Goal: Task Accomplishment & Management: Manage account settings

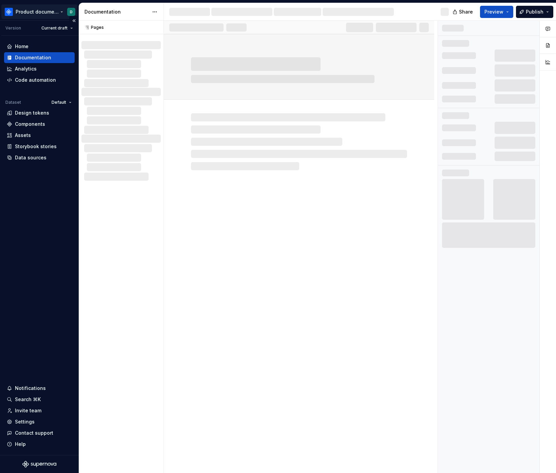
click at [56, 10] on html "Product documentation D Version Current draft Home Documentation Analytics Code…" at bounding box center [278, 236] width 556 height 473
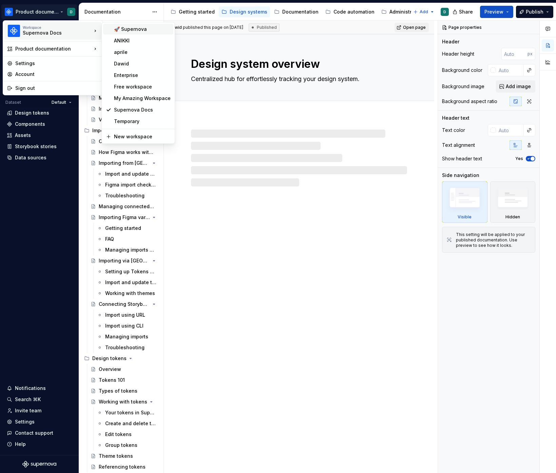
click at [126, 32] on div "🚀 Supernova" at bounding box center [142, 29] width 57 height 7
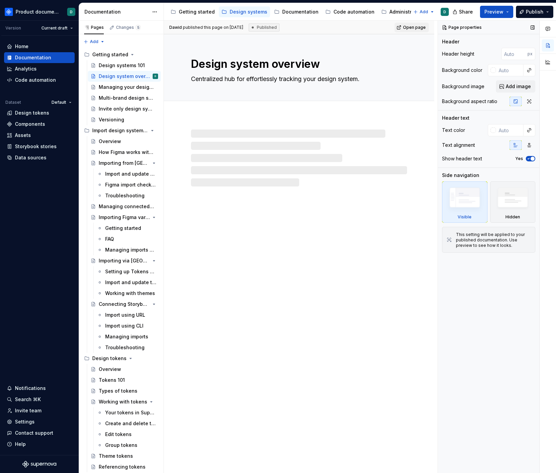
type textarea "*"
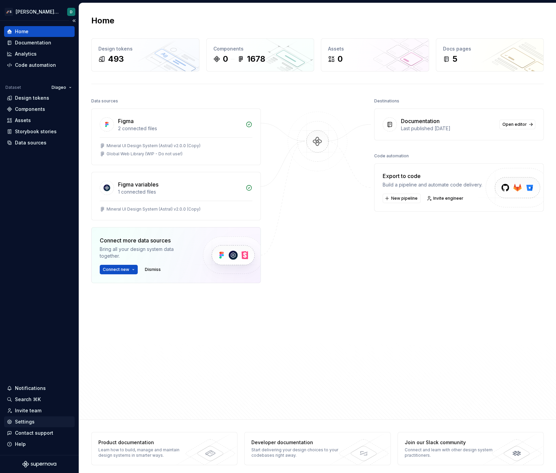
click at [28, 425] on div "Settings" at bounding box center [39, 421] width 71 height 11
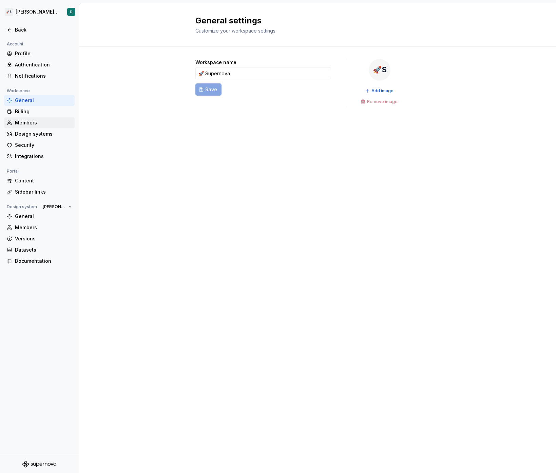
click at [37, 124] on div "Members" at bounding box center [43, 122] width 57 height 7
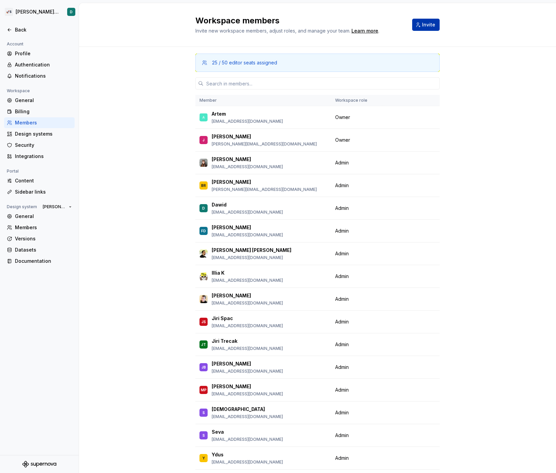
click at [425, 29] on button "Invite" at bounding box center [425, 25] width 27 height 12
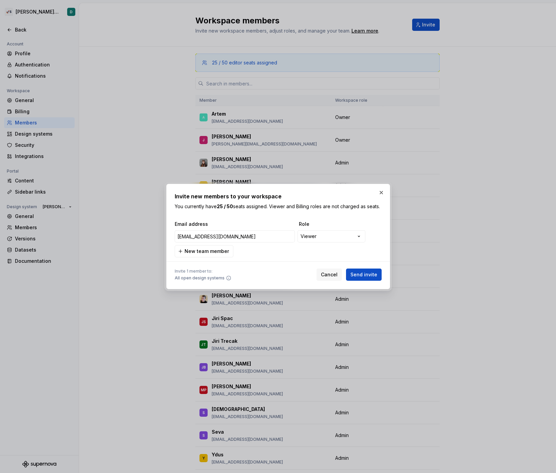
type input "[EMAIL_ADDRESS][DOMAIN_NAME]"
click at [335, 244] on div "**********" at bounding box center [276, 236] width 207 height 15
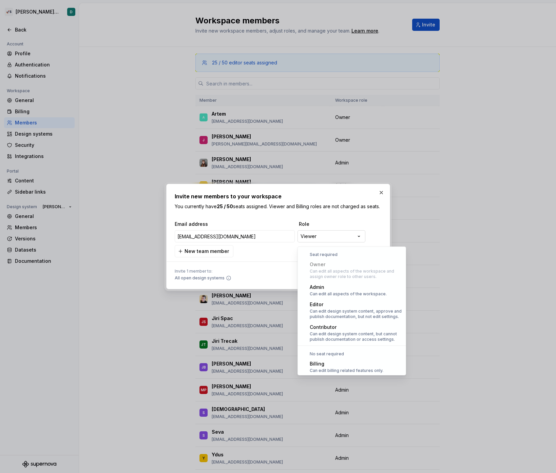
click at [335, 240] on div "**********" at bounding box center [278, 236] width 556 height 473
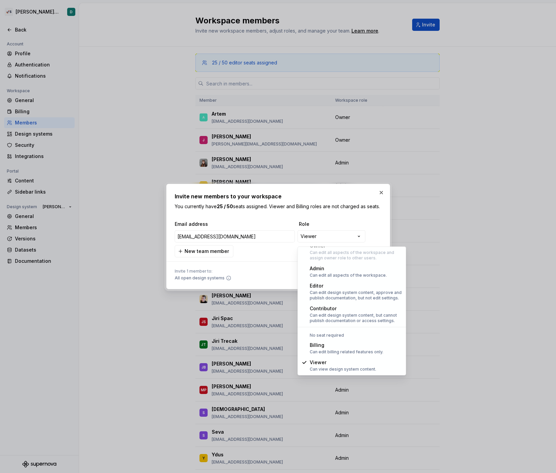
select select "*******"
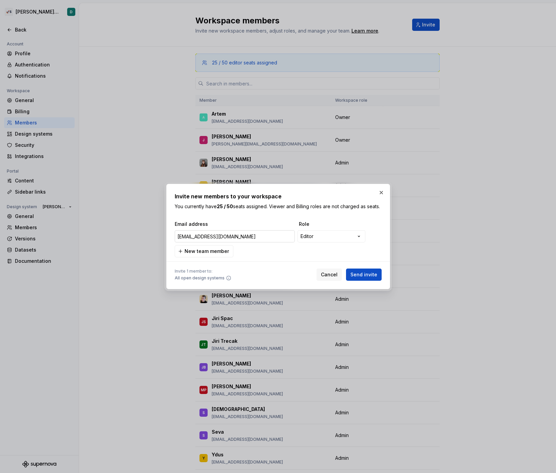
click at [256, 239] on input "[EMAIL_ADDRESS][DOMAIN_NAME]" at bounding box center [235, 236] width 120 height 12
type input "[EMAIL_ADDRESS][DOMAIN_NAME]"
click at [370, 278] on span "Send invite" at bounding box center [363, 274] width 27 height 7
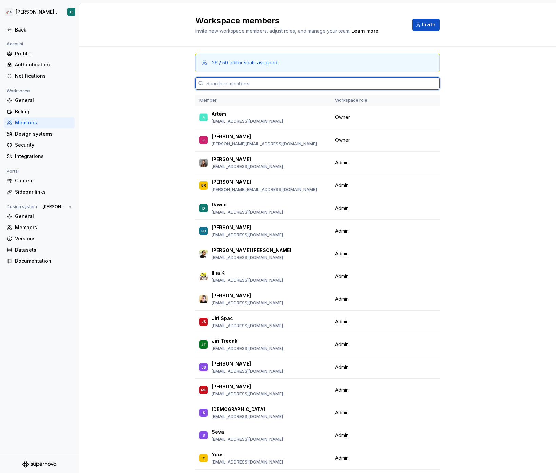
click at [260, 83] on input "text" at bounding box center [321, 83] width 236 height 12
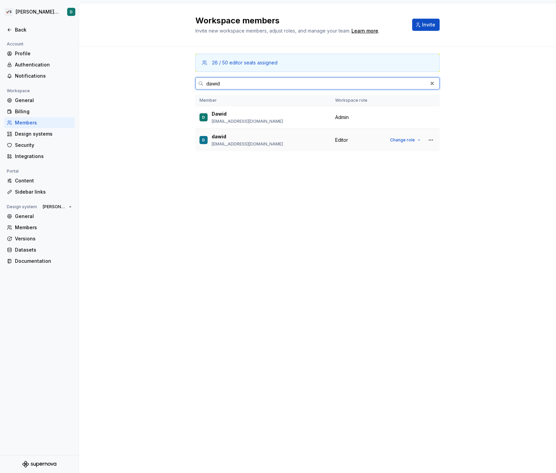
type input "dawid"
click at [356, 144] on td "Editor" at bounding box center [357, 140] width 52 height 23
click at [43, 222] on div "Members" at bounding box center [39, 227] width 71 height 11
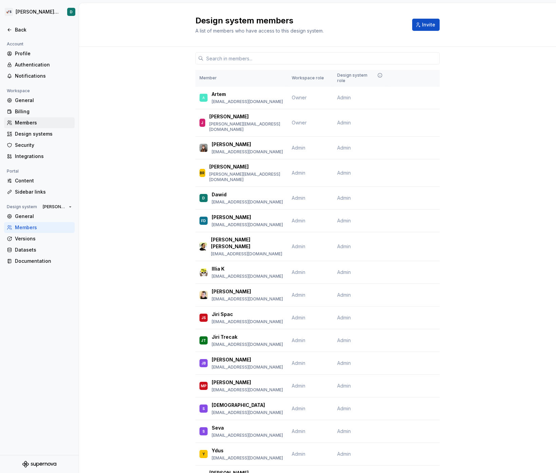
click at [24, 117] on div "Members" at bounding box center [39, 122] width 71 height 11
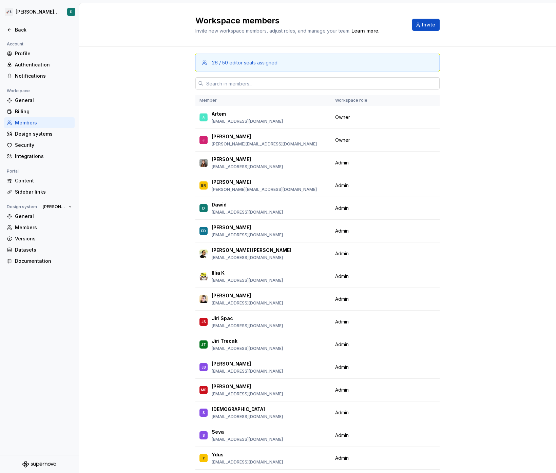
click at [218, 85] on input "text" at bounding box center [321, 83] width 236 height 12
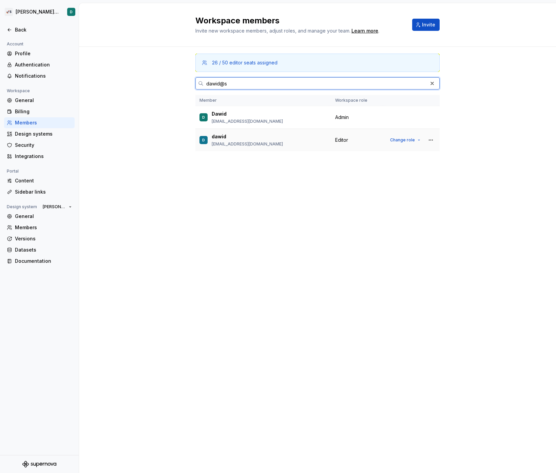
type input "dawid@s"
click at [344, 138] on span "Editor" at bounding box center [341, 140] width 13 height 7
click at [404, 143] on button "Change role" at bounding box center [405, 139] width 36 height 9
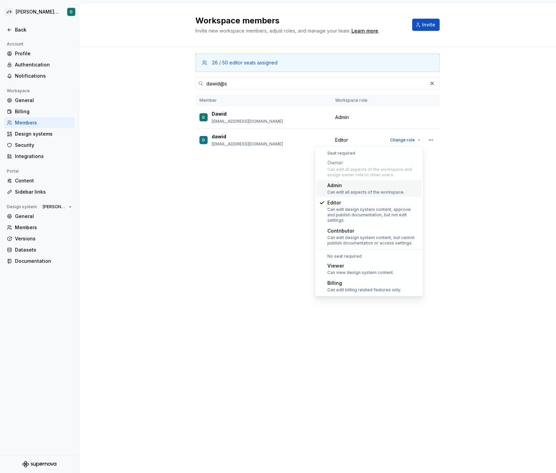
click at [365, 192] on div "Can edit all aspects of the workspace." at bounding box center [365, 191] width 77 height 5
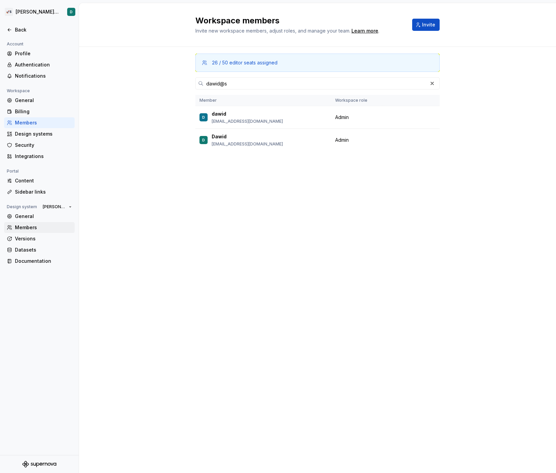
click at [33, 228] on div "Members" at bounding box center [43, 227] width 57 height 7
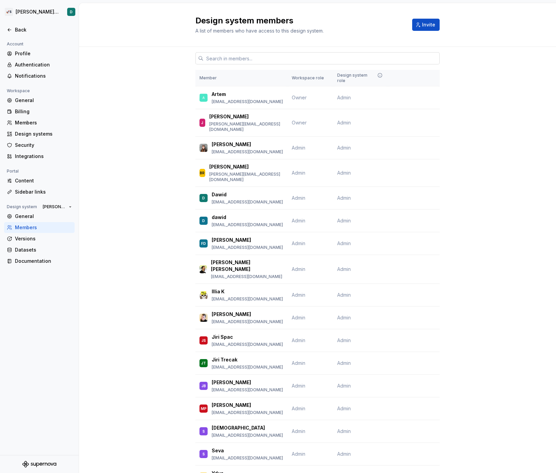
click at [259, 63] on input "text" at bounding box center [321, 58] width 236 height 12
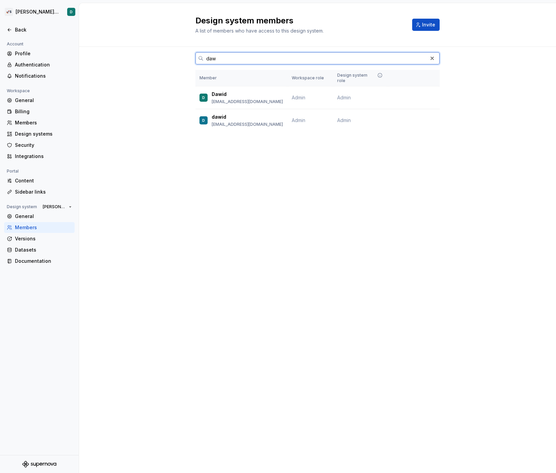
type input "daw"
click at [237, 155] on div "Design system members A list of members who have access to this design system. …" at bounding box center [317, 238] width 477 height 470
click at [427, 118] on button "Change role" at bounding box center [417, 120] width 36 height 9
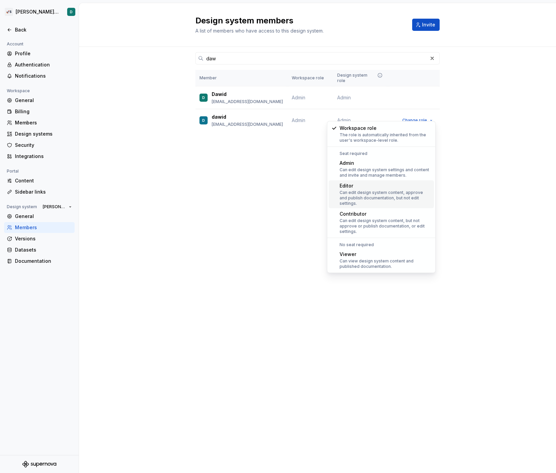
click at [378, 196] on div "Can edit design system content, approve and publish documentation, but not edit…" at bounding box center [385, 198] width 92 height 16
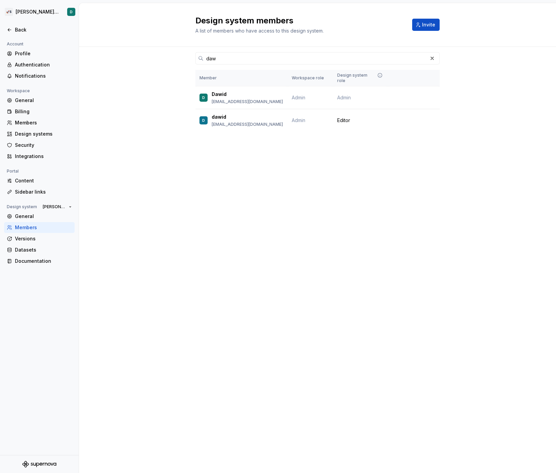
click at [354, 76] on div "Design system role" at bounding box center [360, 78] width 47 height 11
click at [347, 176] on div "Design system members A list of members who have access to this design system. …" at bounding box center [317, 238] width 477 height 470
click at [344, 94] on span "Admin" at bounding box center [344, 97] width 14 height 7
click at [47, 215] on div "General" at bounding box center [43, 216] width 57 height 7
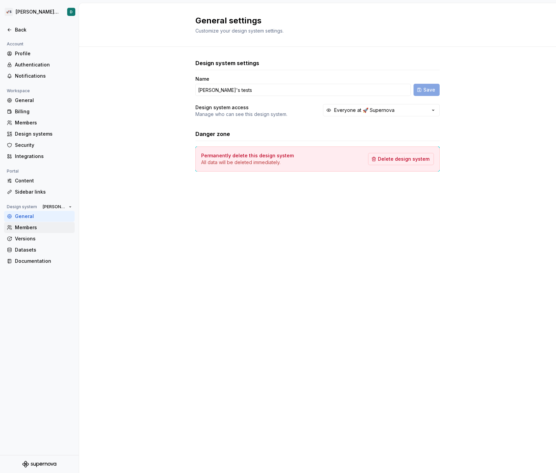
click at [39, 226] on div "Members" at bounding box center [43, 227] width 57 height 7
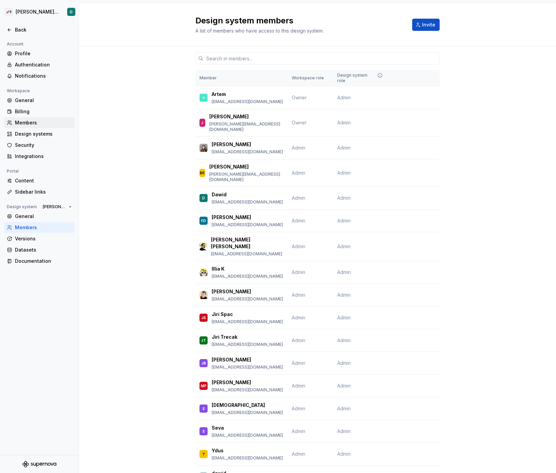
click at [24, 124] on div "Members" at bounding box center [43, 122] width 57 height 7
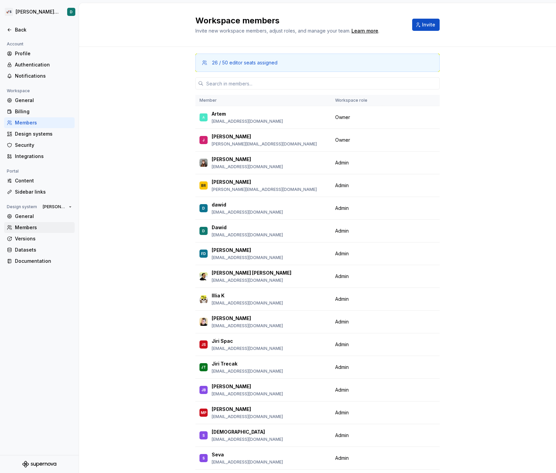
click at [47, 228] on div "Members" at bounding box center [43, 227] width 57 height 7
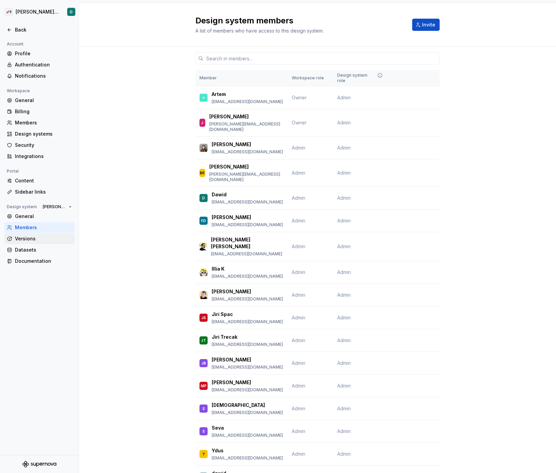
click at [26, 238] on div "Versions" at bounding box center [43, 238] width 57 height 7
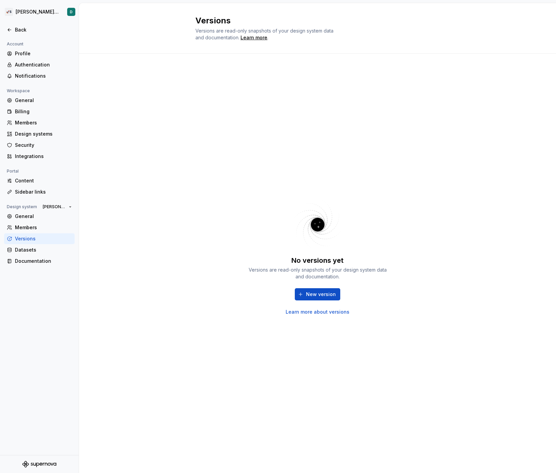
click at [168, 158] on div "No versions yet Versions are read-only snapshots of your design system data and…" at bounding box center [317, 263] width 477 height 419
click at [36, 225] on div "Members" at bounding box center [43, 227] width 57 height 7
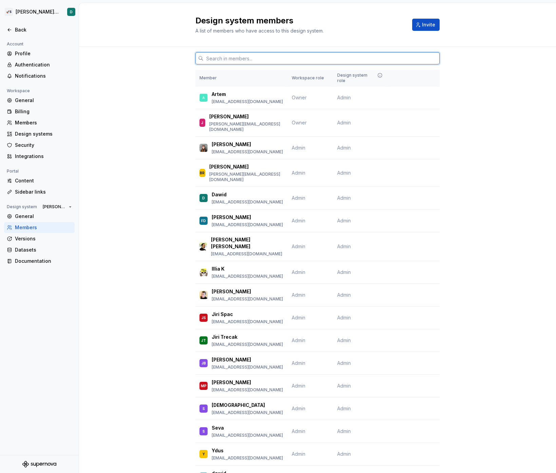
click at [282, 64] on input "text" at bounding box center [321, 58] width 236 height 12
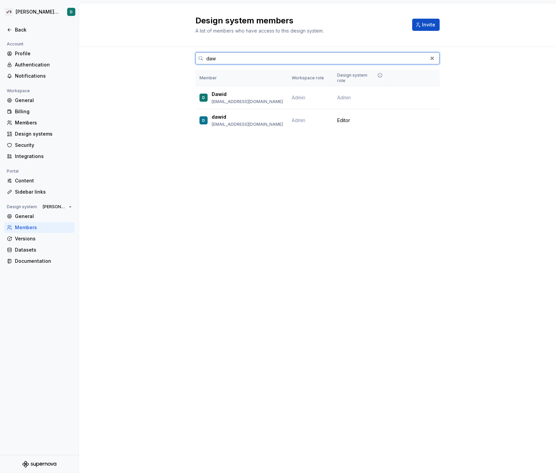
type input "daw"
click at [329, 130] on div "daw Member Workspace role Design system role D Dawid [EMAIL_ADDRESS][DOMAIN_NAM…" at bounding box center [317, 102] width 244 height 110
click at [418, 118] on span "Change role" at bounding box center [414, 120] width 25 height 5
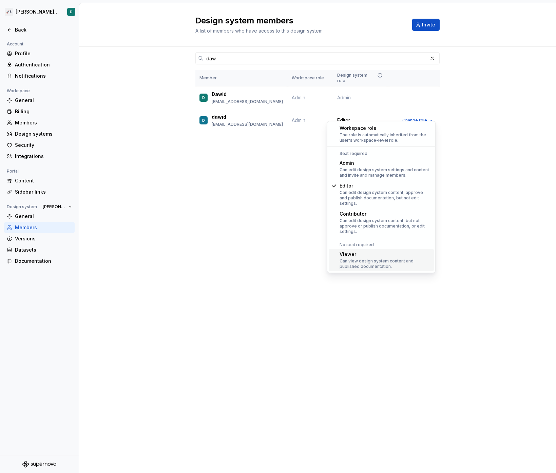
click at [366, 252] on div "Viewer Can view design system content and published documentation." at bounding box center [385, 260] width 92 height 18
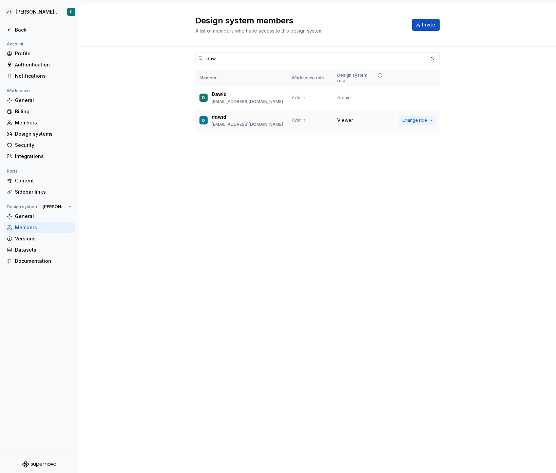
click at [428, 116] on button "Change role" at bounding box center [417, 120] width 36 height 9
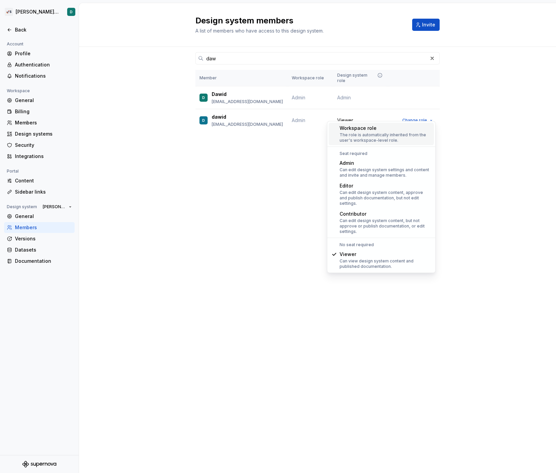
click at [386, 138] on div "The role is automatically inherited from the user's workspace-level role." at bounding box center [385, 137] width 92 height 11
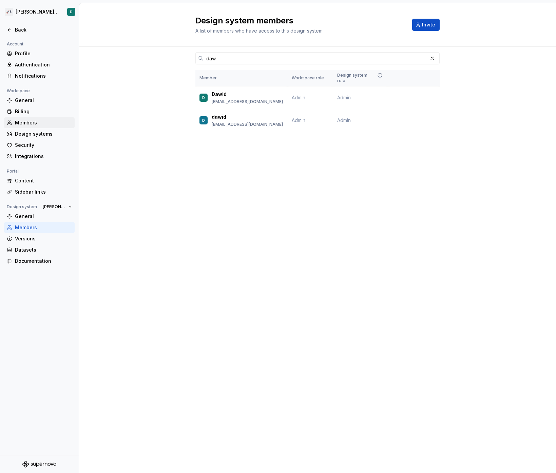
click at [29, 125] on div "Members" at bounding box center [43, 122] width 57 height 7
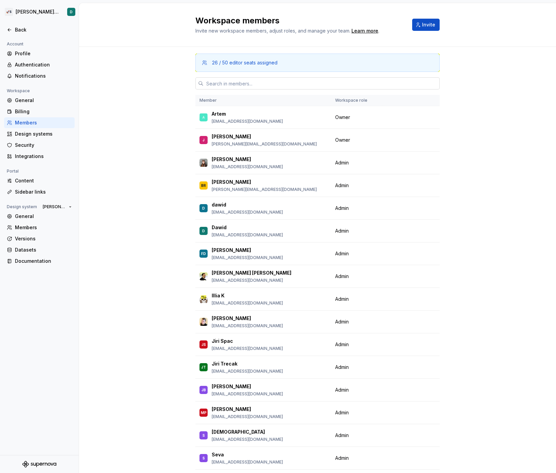
click at [331, 82] on input "text" at bounding box center [321, 83] width 236 height 12
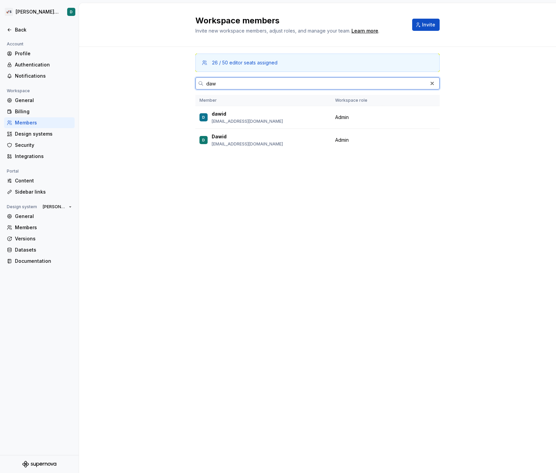
type input "daw"
click at [343, 158] on div "26 / 50 editor seats assigned daw Member Workspace role D dawid [EMAIL_ADDRESS]…" at bounding box center [317, 112] width 244 height 130
click at [412, 116] on span "Change role" at bounding box center [402, 117] width 25 height 5
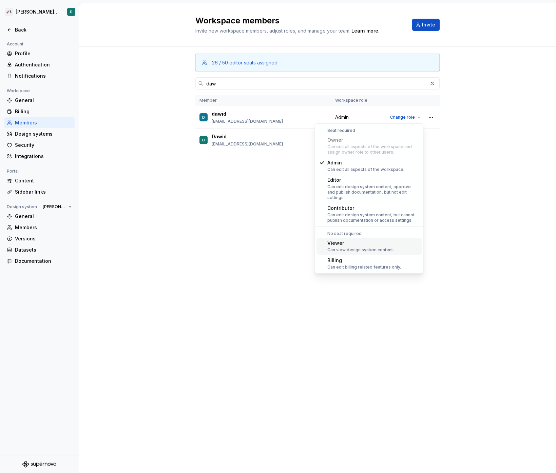
click at [377, 241] on div "Viewer Can view design system content." at bounding box center [360, 246] width 66 height 13
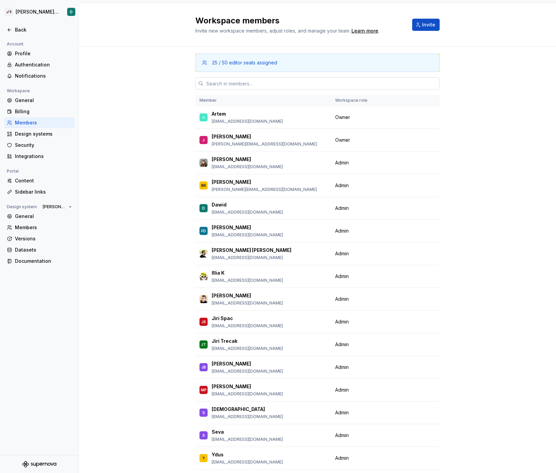
click at [248, 77] on input "text" at bounding box center [321, 83] width 236 height 12
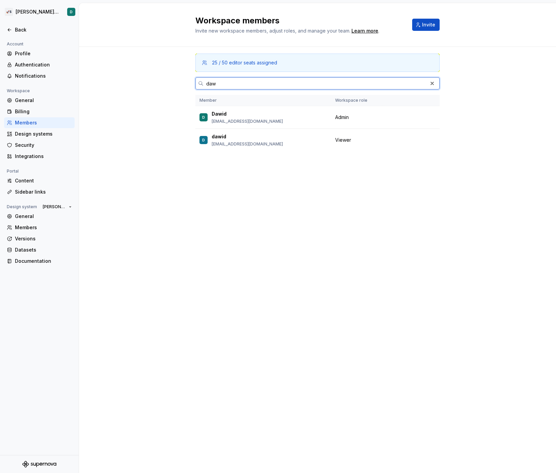
type input "daw"
click at [209, 162] on div "25 / 50 editor seats assigned daw Member Workspace role D Dawid dawid@supernova…" at bounding box center [317, 112] width 244 height 130
click at [41, 27] on div "Back" at bounding box center [43, 29] width 57 height 7
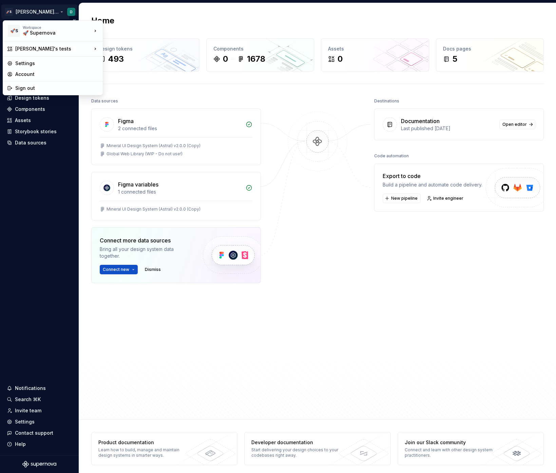
click at [37, 13] on html "🚀S Dawid's tests D Home Documentation Analytics Code automation Dataset Diageo …" at bounding box center [278, 236] width 556 height 473
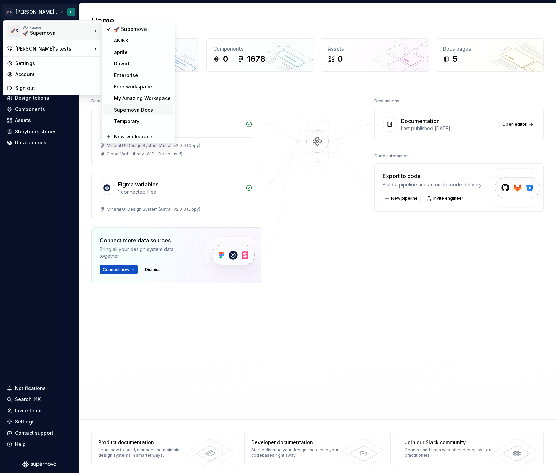
click at [131, 106] on div "Supernova Docs" at bounding box center [142, 109] width 57 height 7
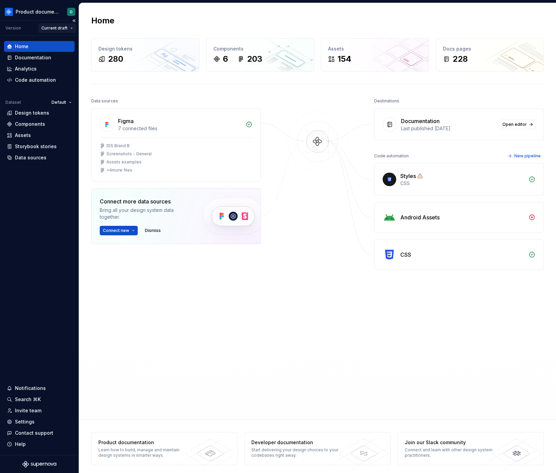
click at [56, 29] on html "Product documentation D Version Current draft Home Documentation Analytics Code…" at bounding box center [278, 236] width 556 height 473
click at [30, 422] on html "Product documentation D Version Current draft Home Documentation Analytics Code…" at bounding box center [278, 236] width 556 height 473
click at [25, 421] on div "Settings" at bounding box center [25, 421] width 20 height 7
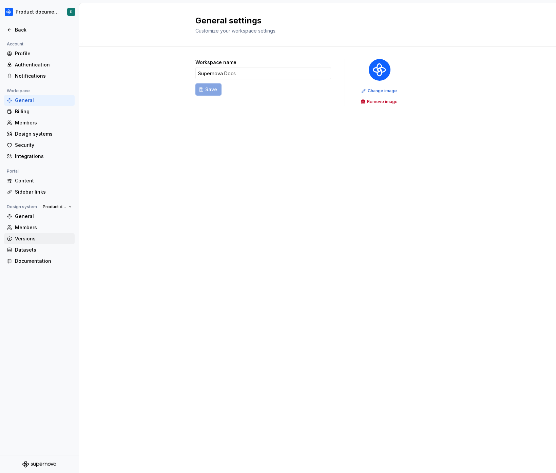
click at [33, 240] on div "Versions" at bounding box center [43, 238] width 57 height 7
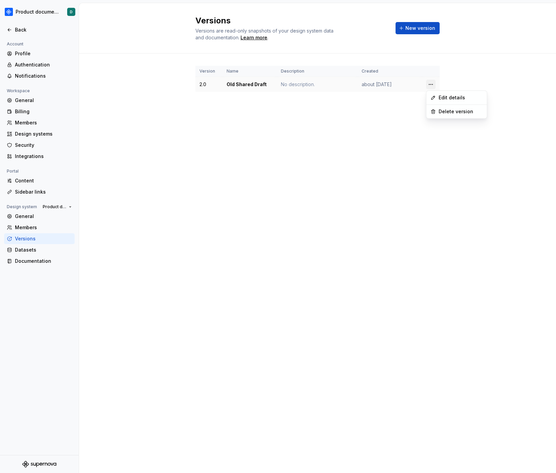
click at [428, 86] on html "Product documentation D Back Account Profile Authentication Notifications Works…" at bounding box center [278, 236] width 556 height 473
click at [315, 128] on html "Product documentation D Back Account Profile Authentication Notifications Works…" at bounding box center [278, 236] width 556 height 473
click at [426, 84] on html "Product documentation D Back Account Profile Authentication Notifications Works…" at bounding box center [278, 236] width 556 height 473
click at [434, 96] on icon at bounding box center [432, 97] width 3 height 3
click at [262, 87] on td "Old Shared Draft" at bounding box center [249, 84] width 54 height 15
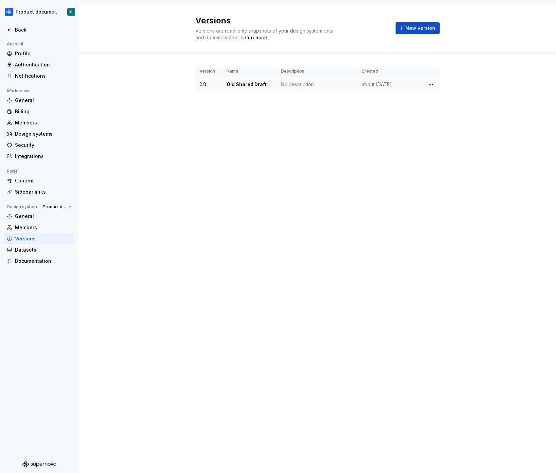
click at [251, 85] on td "Old Shared Draft" at bounding box center [249, 84] width 54 height 15
click at [346, 87] on div "No description." at bounding box center [317, 84] width 73 height 7
click at [430, 85] on html "Product documentation D Back Account Profile Authentication Notifications Works…" at bounding box center [278, 236] width 556 height 473
click at [413, 78] on html "Product documentation D Back Account Profile Authentication Notifications Works…" at bounding box center [278, 236] width 556 height 473
click at [234, 83] on td "Old Shared Draft" at bounding box center [249, 84] width 54 height 15
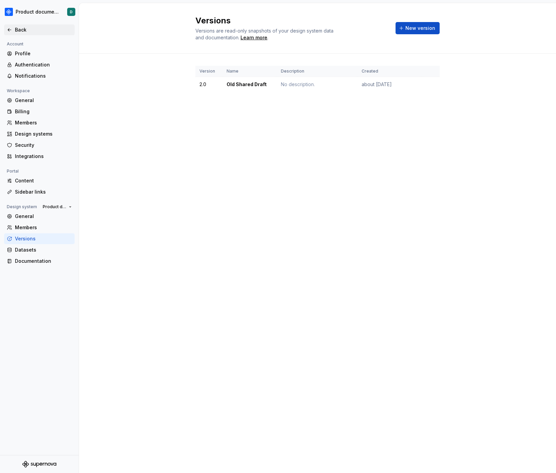
click at [29, 28] on div "Back" at bounding box center [43, 29] width 57 height 7
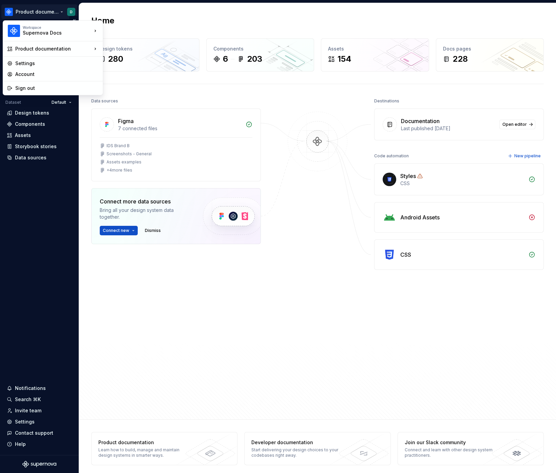
click at [29, 12] on html "Product documentation D Version Current draft Home Documentation Analytics Code…" at bounding box center [278, 236] width 556 height 473
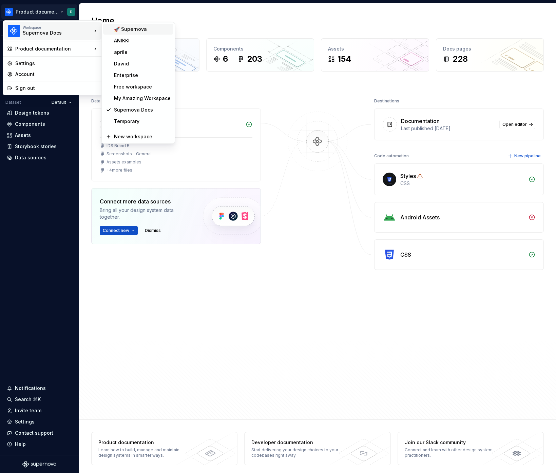
click at [114, 34] on div "🚀 Supernova" at bounding box center [138, 29] width 70 height 11
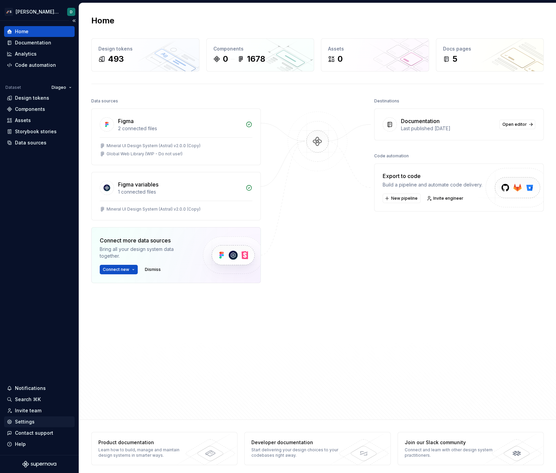
click at [28, 426] on div "Settings" at bounding box center [39, 421] width 71 height 11
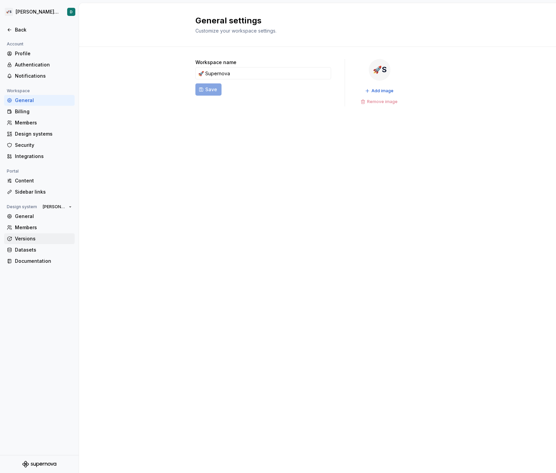
click at [27, 236] on div "Versions" at bounding box center [43, 238] width 57 height 7
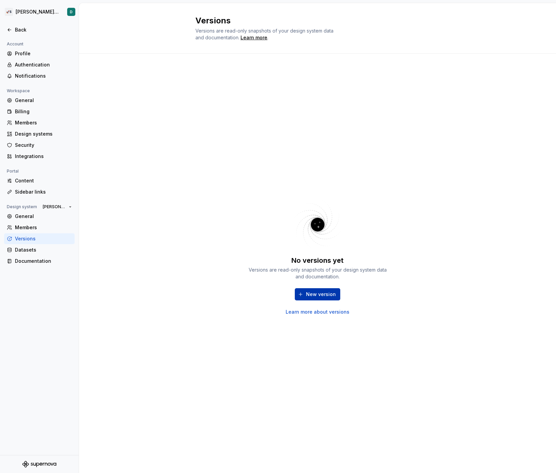
click at [307, 291] on span "New version" at bounding box center [321, 294] width 30 height 7
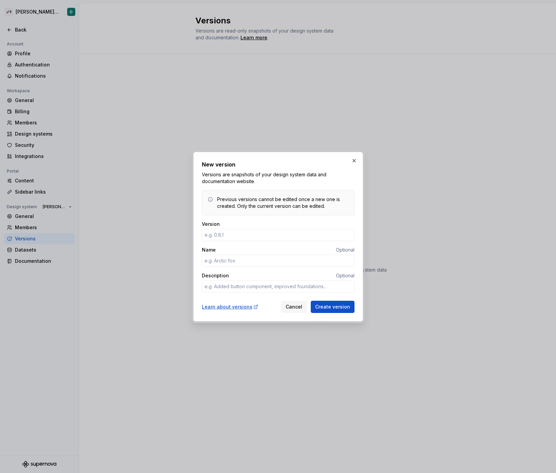
type textarea "*"
type input "1.1"
click at [335, 305] on span "Create version" at bounding box center [332, 306] width 35 height 7
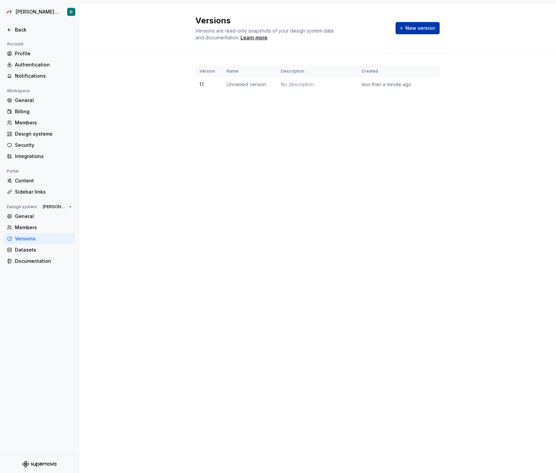
click at [424, 33] on button "New version" at bounding box center [417, 28] width 44 height 12
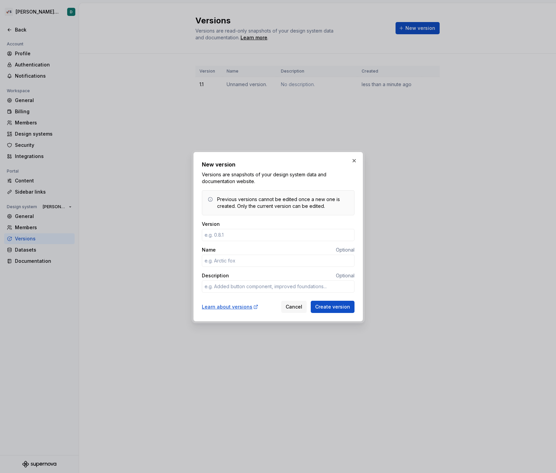
type textarea "*"
type input "1.2"
click at [335, 306] on span "Create version" at bounding box center [332, 306] width 35 height 7
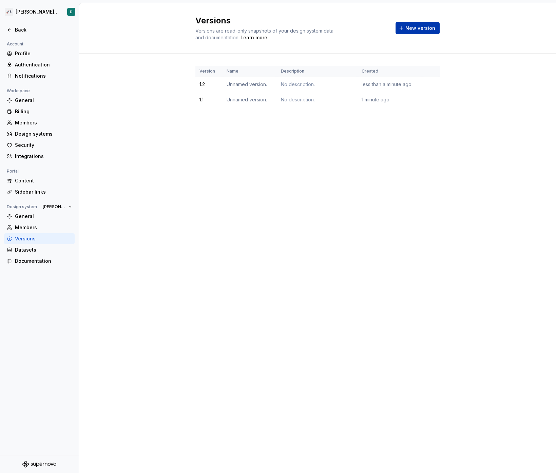
click at [417, 27] on span "New version" at bounding box center [420, 28] width 30 height 7
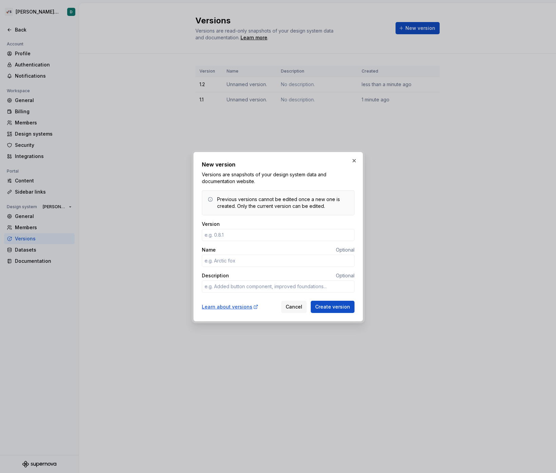
type textarea "*"
type input "1.3"
click at [310, 301] on button "Create version" at bounding box center [332, 307] width 44 height 12
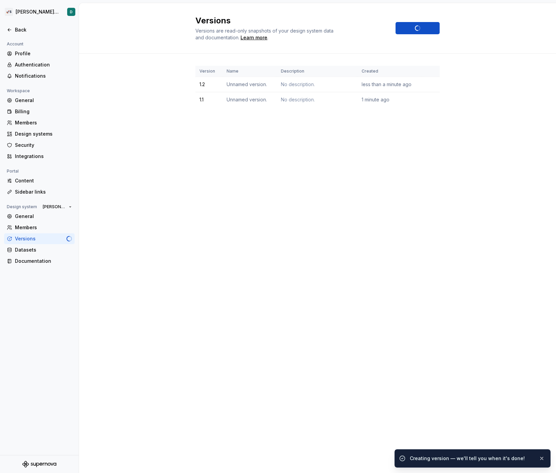
click at [435, 222] on div "Versions Versions are read-only snapshots of your design system data and docume…" at bounding box center [317, 238] width 477 height 470
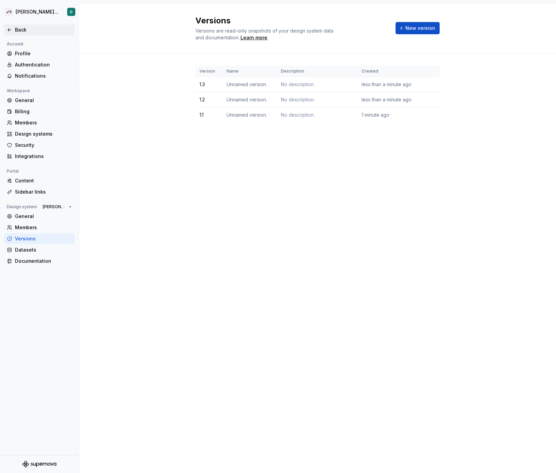
click at [38, 31] on div "Back" at bounding box center [43, 29] width 57 height 7
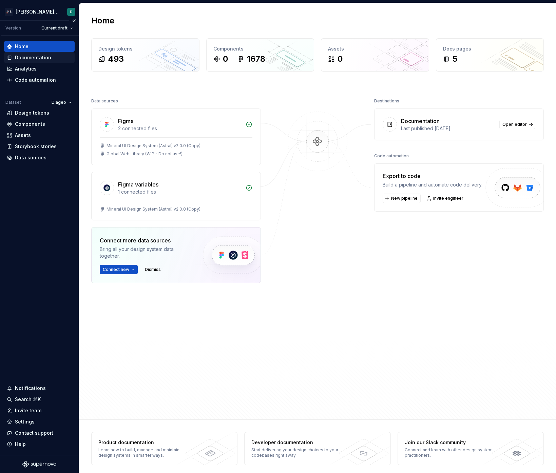
click at [42, 55] on div "Documentation" at bounding box center [33, 57] width 36 height 7
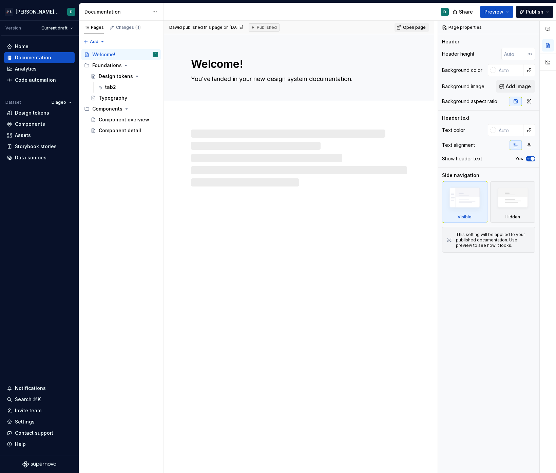
type textarea "*"
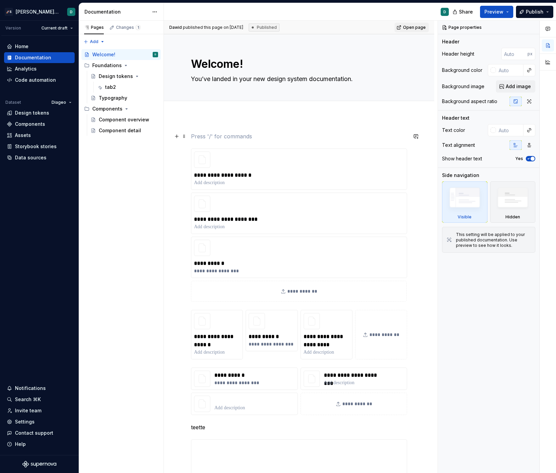
click at [275, 138] on p at bounding box center [299, 136] width 216 height 8
click at [414, 314] on button "button" at bounding box center [415, 312] width 9 height 9
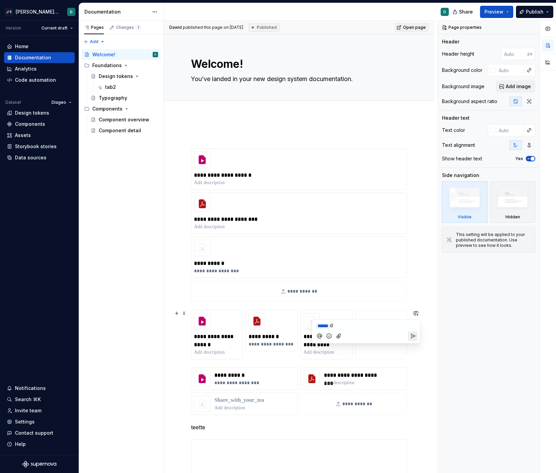
click at [419, 333] on div "﻿ * ***** ﻿ d" at bounding box center [365, 331] width 108 height 24
click at [414, 333] on icon "Send" at bounding box center [412, 336] width 7 height 7
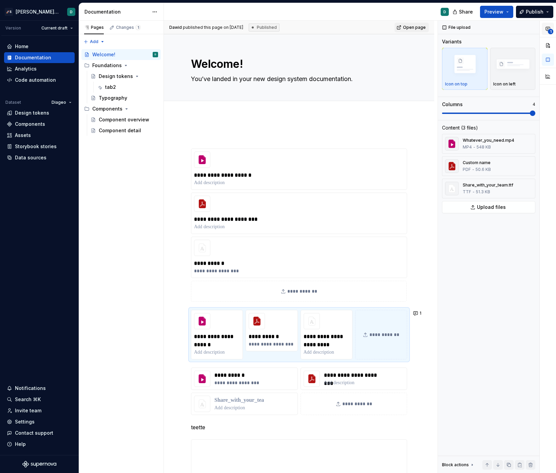
click at [551, 34] on span "1" at bounding box center [549, 31] width 5 height 5
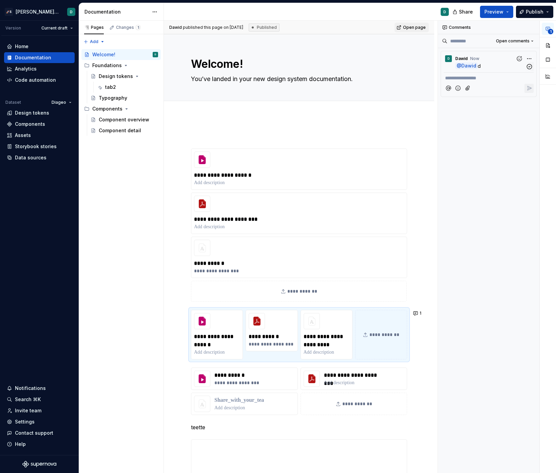
click at [468, 66] on span "Dawid" at bounding box center [468, 66] width 15 height 6
click at [499, 157] on div "**********" at bounding box center [489, 247] width 102 height 452
click at [31, 118] on div "Design tokens" at bounding box center [39, 112] width 71 height 11
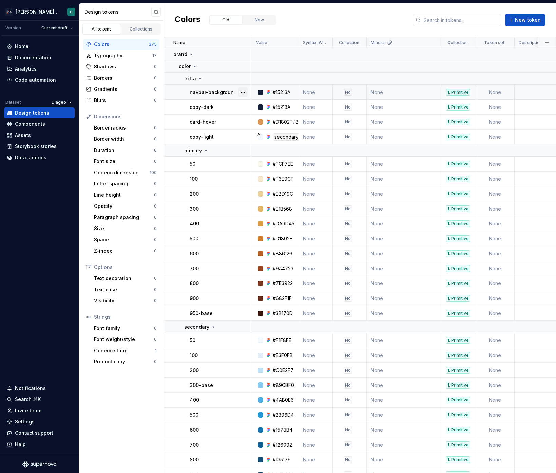
click at [243, 92] on button "button" at bounding box center [242, 91] width 9 height 9
click at [253, 109] on div "Open detail" at bounding box center [269, 105] width 58 height 11
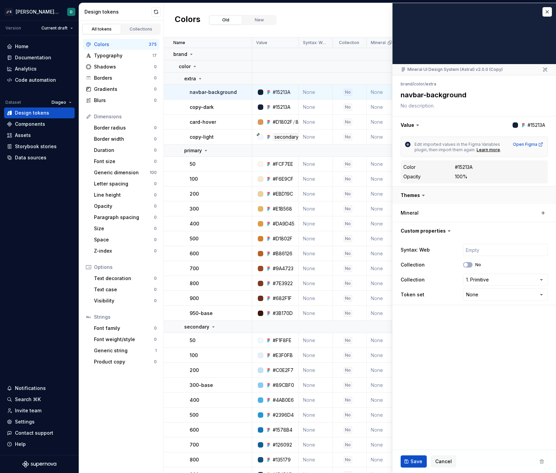
click at [445, 197] on button "button" at bounding box center [473, 195] width 163 height 18
click at [452, 228] on button "button" at bounding box center [473, 231] width 163 height 18
type textarea "*"
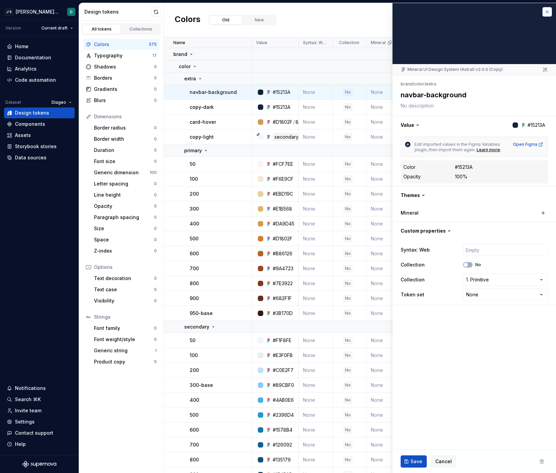
click at [545, 12] on button "button" at bounding box center [546, 11] width 9 height 9
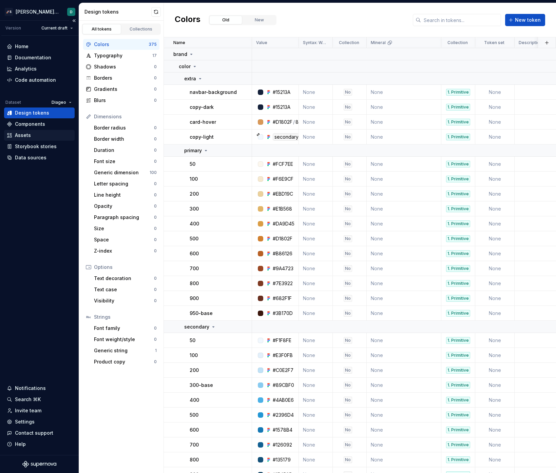
click at [53, 135] on div "Assets" at bounding box center [39, 135] width 65 height 7
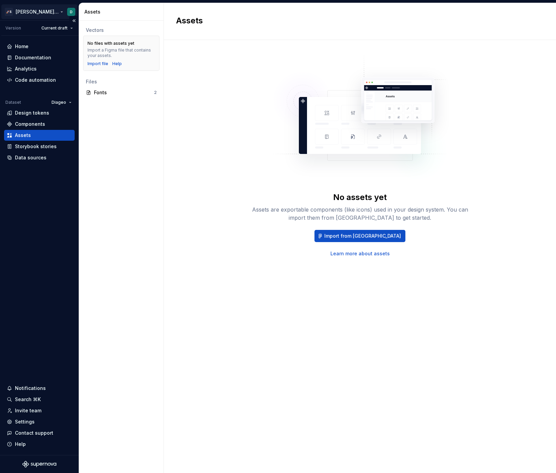
click at [33, 9] on html "🚀S Dawid's tests D Version Current draft Home Documentation Analytics Code auto…" at bounding box center [278, 236] width 556 height 473
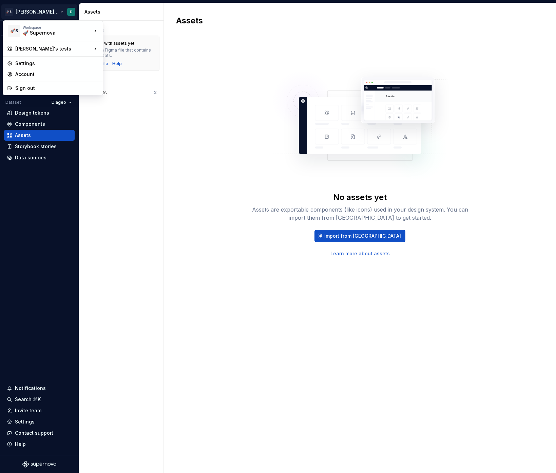
click at [251, 162] on html "🚀S Dawid's tests D Version Current draft Home Documentation Analytics Code auto…" at bounding box center [278, 236] width 556 height 473
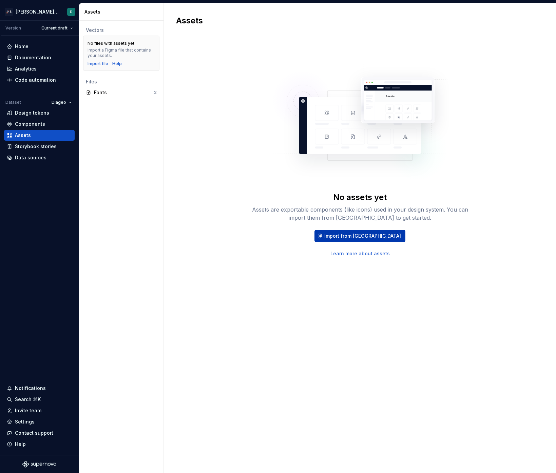
click at [365, 233] on span "Import from Figma" at bounding box center [362, 236] width 77 height 7
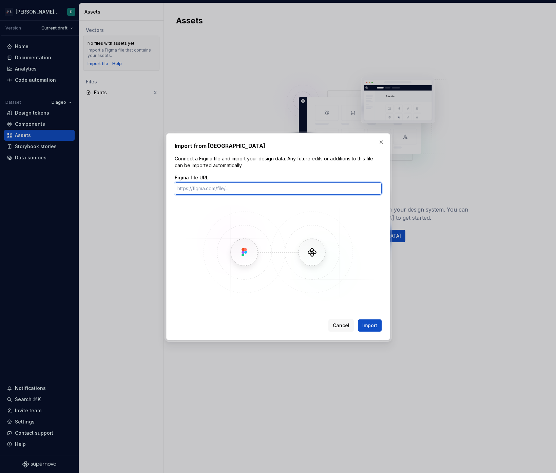
click at [310, 190] on input "Figma file URL" at bounding box center [278, 188] width 207 height 12
paste input "https://www.figma.com/design/yWSORydJFhuL3VEX28Zmsy/Dark-Matter--Assets?node-id…"
type input "https://www.figma.com/design/yWSORydJFhuL3VEX28Zmsy/Dark-Matter--Assets?node-id…"
click at [374, 319] on button "Import" at bounding box center [370, 325] width 24 height 12
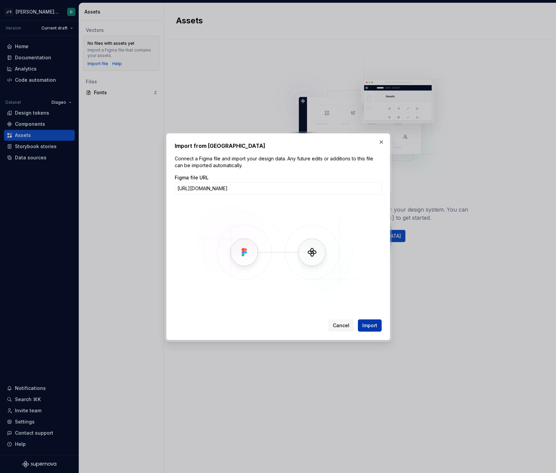
scroll to position [0, 0]
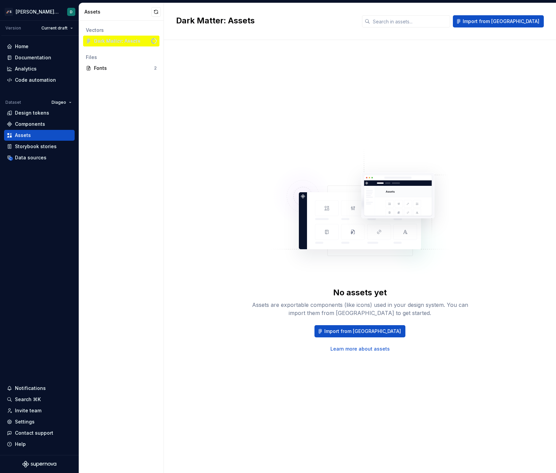
click at [318, 79] on div "No assets yet Assets are exportable components (like icons) used in your design…" at bounding box center [359, 249] width 367 height 395
click at [274, 120] on div "No assets yet Assets are exportable components (like icons) used in your design…" at bounding box center [359, 249] width 367 height 395
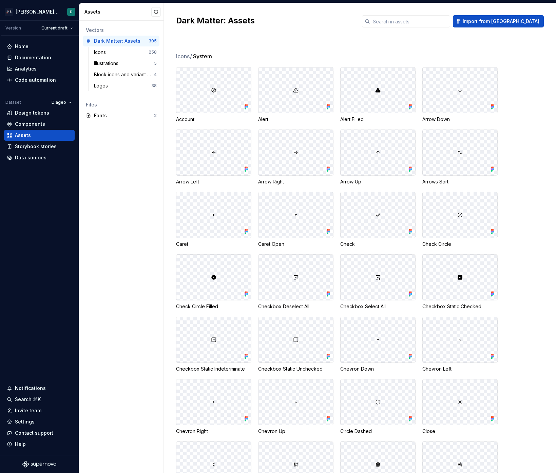
click at [277, 94] on div at bounding box center [295, 89] width 75 height 45
click at [294, 91] on img at bounding box center [295, 89] width 5 height 5
click at [217, 91] on div at bounding box center [213, 89] width 75 height 45
click at [209, 95] on div at bounding box center [213, 89] width 75 height 45
click at [210, 96] on div at bounding box center [213, 89] width 75 height 45
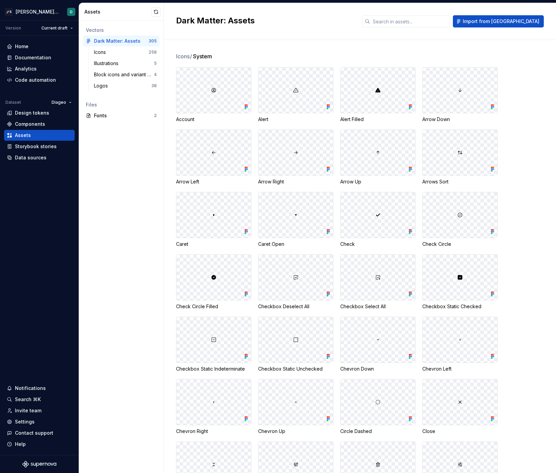
click at [221, 92] on div at bounding box center [213, 89] width 75 height 45
click at [221, 88] on div at bounding box center [213, 89] width 75 height 45
click at [60, 120] on div "Components" at bounding box center [39, 124] width 71 height 11
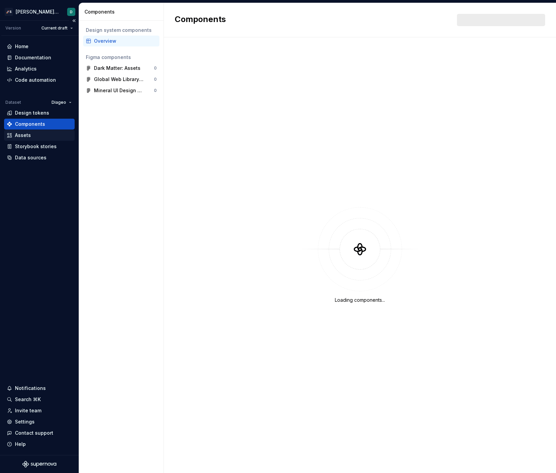
click at [48, 136] on div "Assets" at bounding box center [39, 135] width 65 height 7
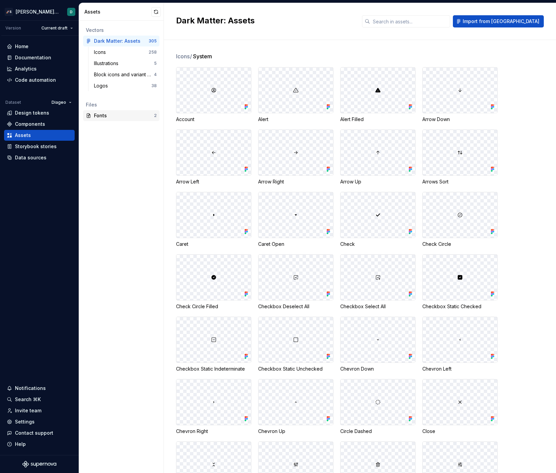
click at [128, 118] on div "Fonts" at bounding box center [124, 115] width 60 height 7
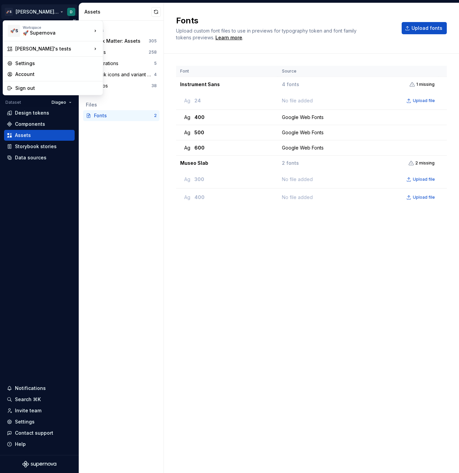
click at [31, 13] on html "🚀S Dawid's tests D Version Current draft Home Documentation Analytics Code auto…" at bounding box center [229, 236] width 459 height 473
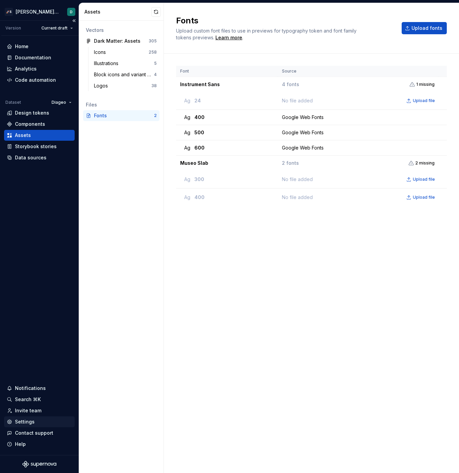
click at [37, 418] on div "Settings" at bounding box center [39, 421] width 65 height 7
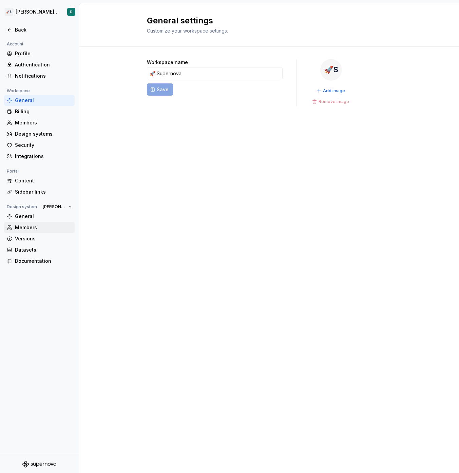
click at [33, 224] on div "Members" at bounding box center [43, 227] width 57 height 7
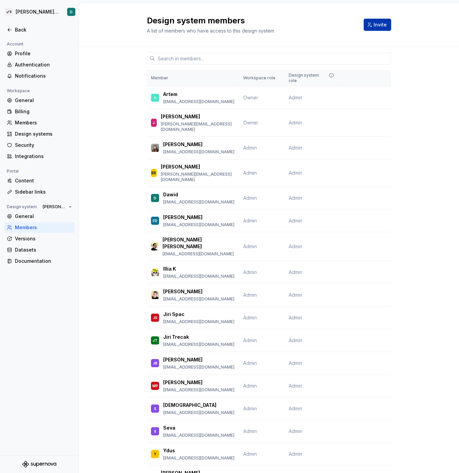
click at [378, 29] on button "Invite" at bounding box center [376, 25] width 27 height 12
click at [369, 27] on button "Invite" at bounding box center [376, 25] width 27 height 12
click at [356, 60] on input "text" at bounding box center [273, 58] width 236 height 12
click at [376, 28] on button "Invite" at bounding box center [376, 25] width 27 height 12
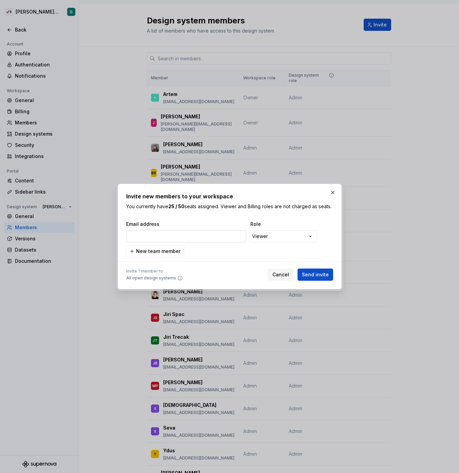
click at [222, 235] on input "email" at bounding box center [186, 236] width 120 height 12
type input "dawid+2@supernova.dev"
click at [266, 239] on div "**********" at bounding box center [229, 236] width 459 height 473
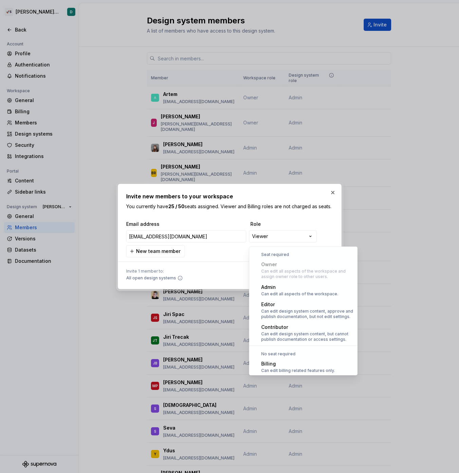
scroll to position [19, 0]
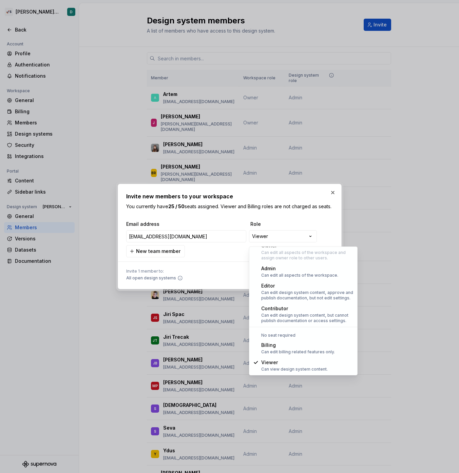
select select "*******"
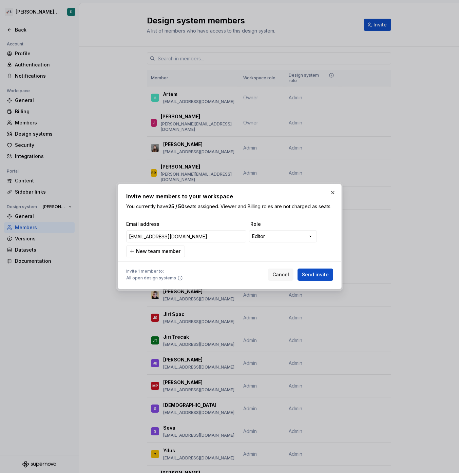
click at [197, 195] on h2 "Invite new members to your workspace" at bounding box center [229, 196] width 207 height 8
click at [320, 275] on span "Send invite" at bounding box center [315, 274] width 27 height 7
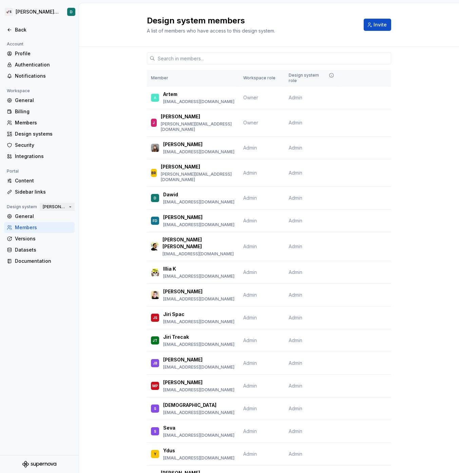
click at [60, 209] on span "[PERSON_NAME]'s tests" at bounding box center [54, 206] width 23 height 5
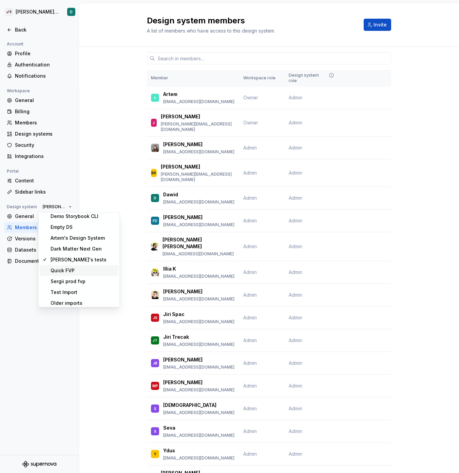
scroll to position [232, 0]
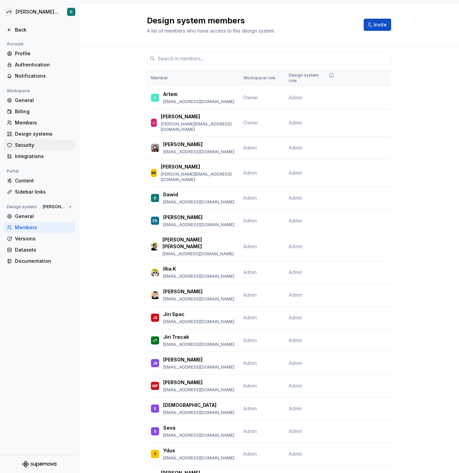
click at [31, 144] on div "Security" at bounding box center [43, 145] width 57 height 7
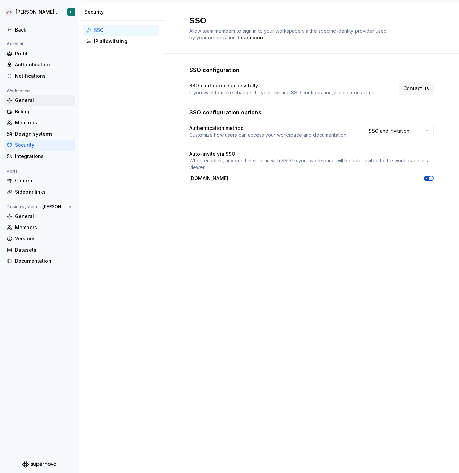
click at [26, 103] on div "General" at bounding box center [39, 100] width 71 height 11
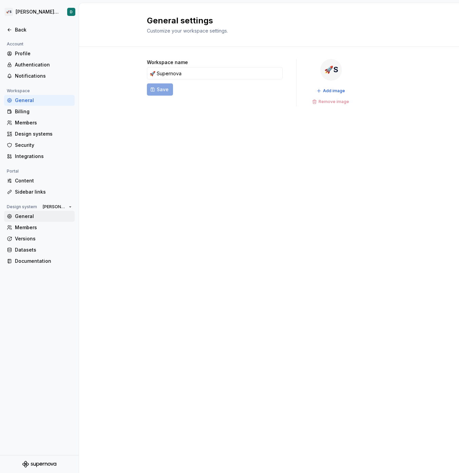
click at [28, 218] on div "General" at bounding box center [43, 216] width 57 height 7
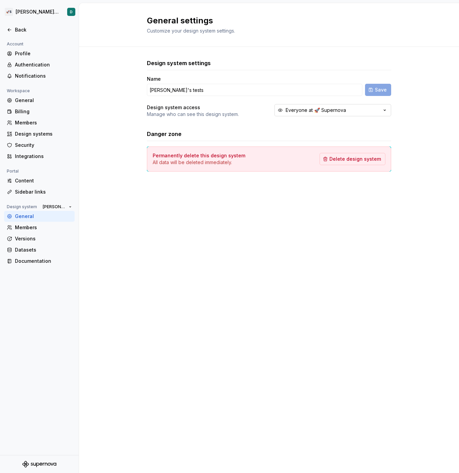
click at [295, 109] on div "Everyone at 🚀 Supernova" at bounding box center [315, 110] width 60 height 7
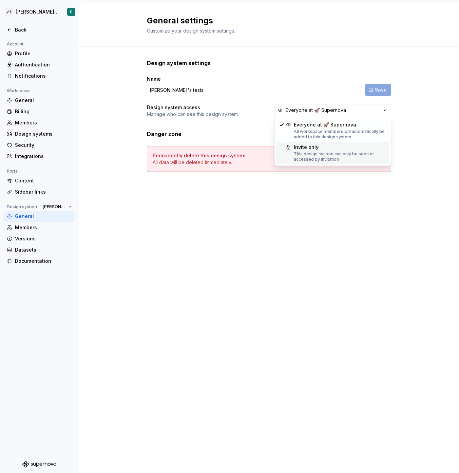
click at [301, 149] on div "Invite only" at bounding box center [340, 147] width 93 height 7
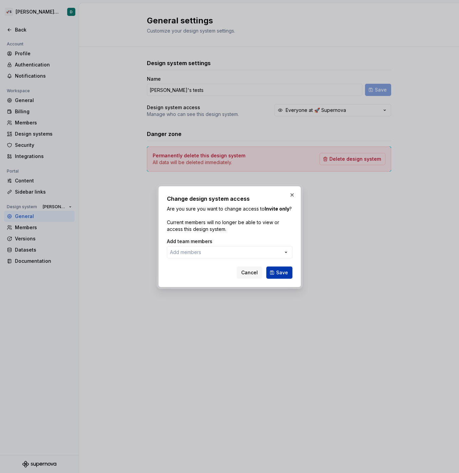
click at [272, 270] on button "Save" at bounding box center [279, 272] width 26 height 12
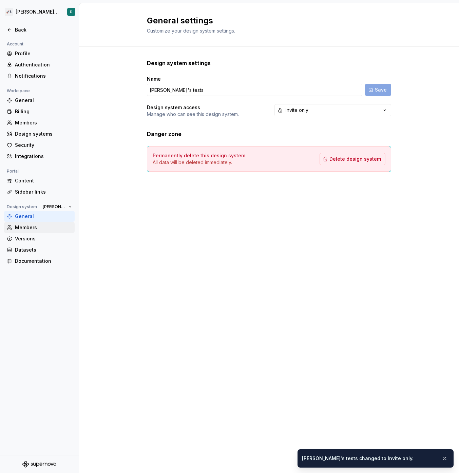
click at [36, 229] on div "Members" at bounding box center [43, 227] width 57 height 7
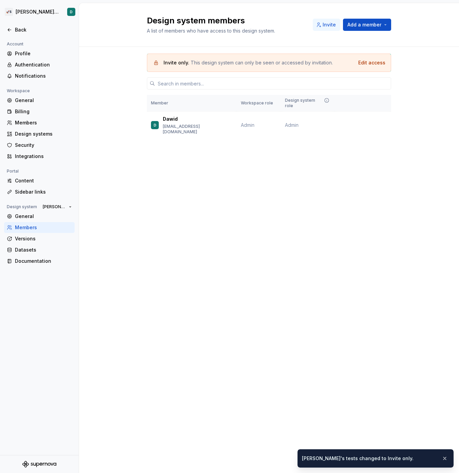
click at [334, 30] on button "Invite" at bounding box center [326, 25] width 27 height 12
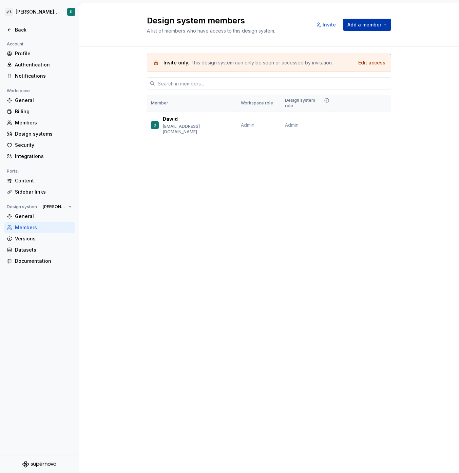
click at [361, 29] on button "Add a member" at bounding box center [367, 25] width 48 height 12
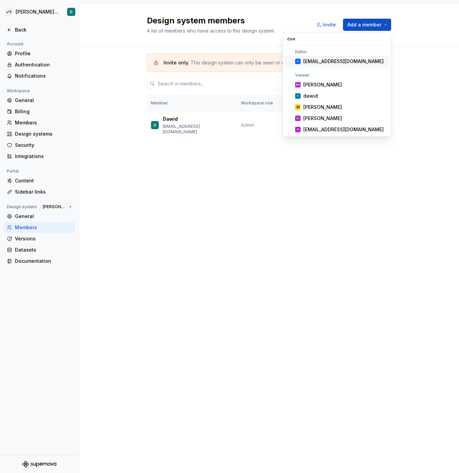
type input "daw"
click at [333, 61] on div "dawid+2@supernova.dev" at bounding box center [343, 61] width 80 height 7
click at [339, 100] on span "D dawid" at bounding box center [336, 95] width 105 height 11
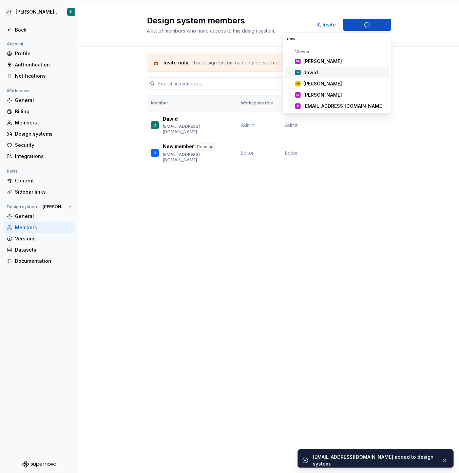
click at [338, 73] on div "dawid" at bounding box center [344, 72] width 83 height 7
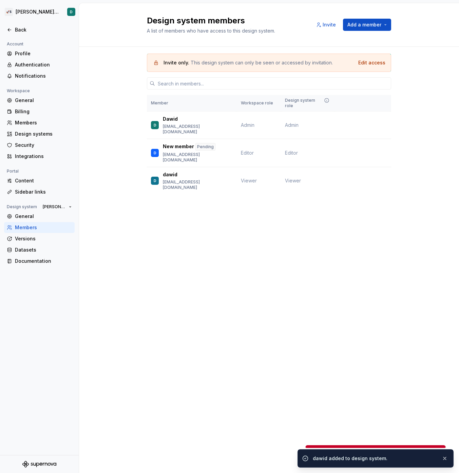
click at [301, 188] on div "Invite only. This design system can only be seen or accessed by invitation. Edi…" at bounding box center [269, 133] width 244 height 173
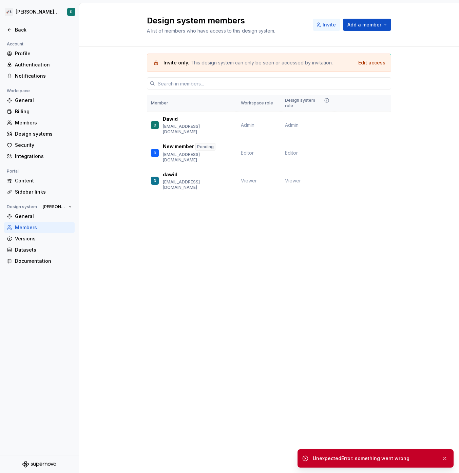
click at [323, 27] on button "Invite" at bounding box center [326, 25] width 27 height 12
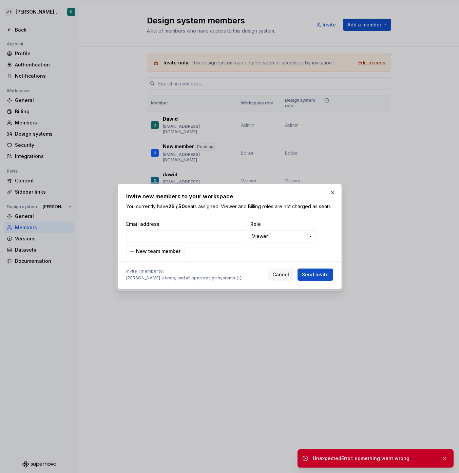
click at [239, 203] on p "You currently have 26 / 50 seats assigned. Viewer and Billing roles are not cha…" at bounding box center [229, 206] width 207 height 7
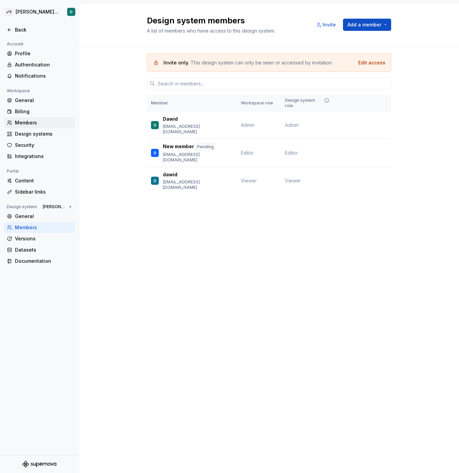
click at [36, 121] on div "Members" at bounding box center [43, 122] width 57 height 7
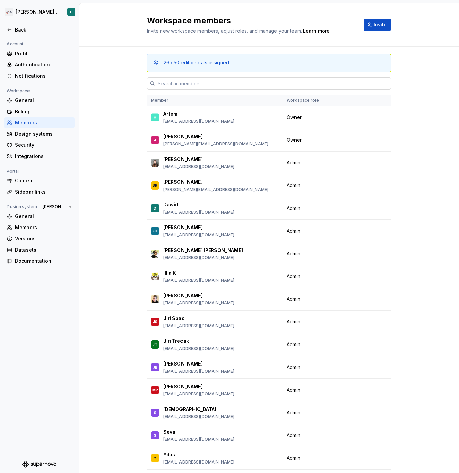
click at [289, 85] on input "text" at bounding box center [273, 83] width 236 height 12
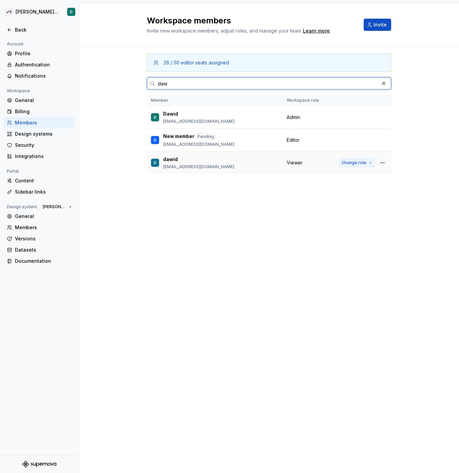
type input "daw"
click at [361, 160] on span "Change role" at bounding box center [353, 162] width 25 height 5
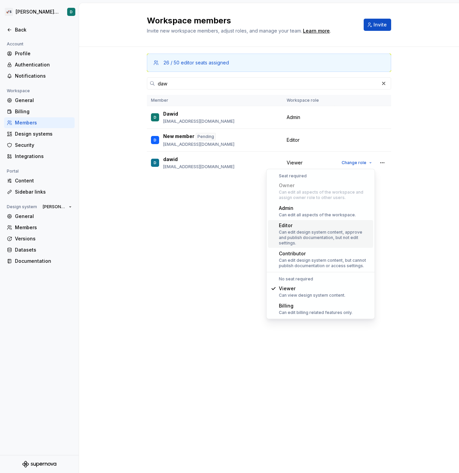
click at [313, 231] on div "Can edit design system content, approve and publish documentation, but not edit…" at bounding box center [325, 237] width 92 height 16
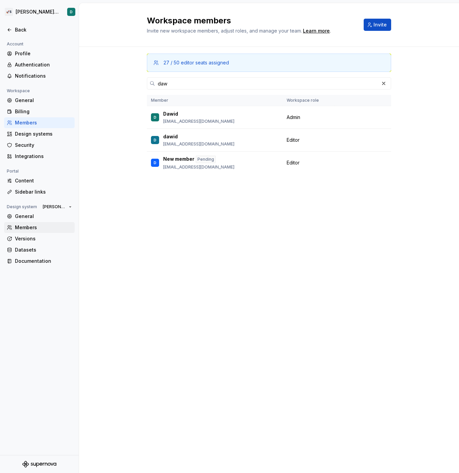
click at [23, 228] on div "Members" at bounding box center [43, 227] width 57 height 7
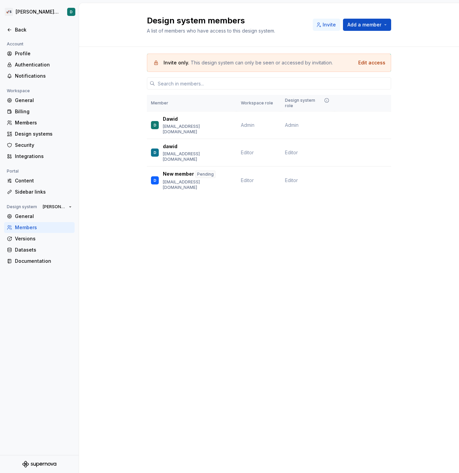
click at [331, 27] on span "Invite" at bounding box center [328, 24] width 13 height 7
click at [356, 26] on span "Add a member" at bounding box center [364, 24] width 34 height 7
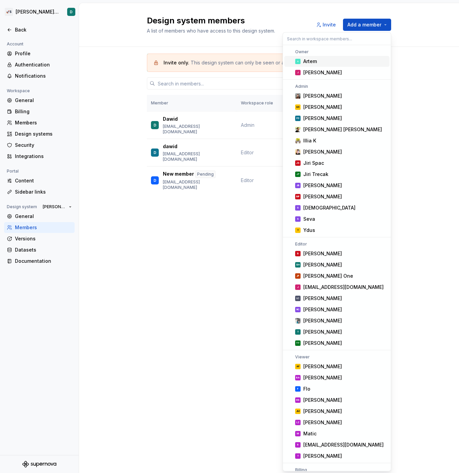
click at [95, 96] on div "Invite only. This design system can only be seen or accessed by invitation. Edi…" at bounding box center [269, 133] width 380 height 173
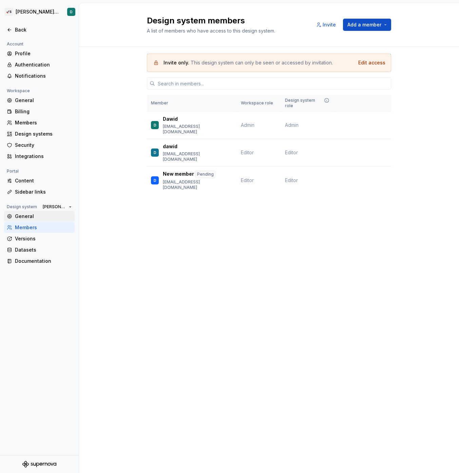
click at [31, 217] on div "General" at bounding box center [43, 216] width 57 height 7
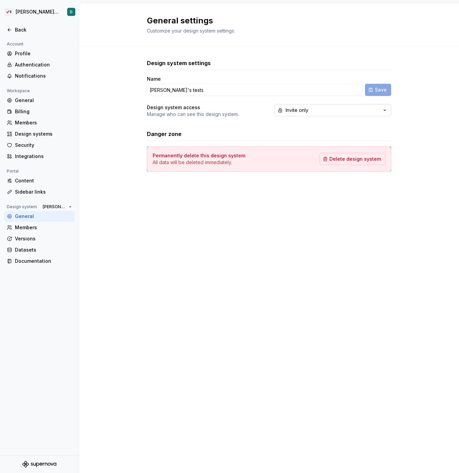
click at [291, 109] on div "Invite only" at bounding box center [296, 110] width 23 height 7
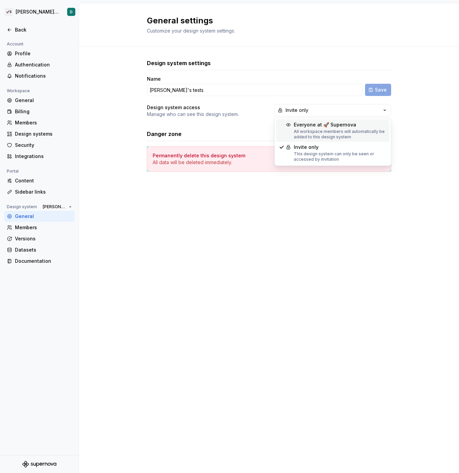
click at [299, 129] on div "All workspace members will automatically be added to this design system" at bounding box center [340, 134] width 93 height 11
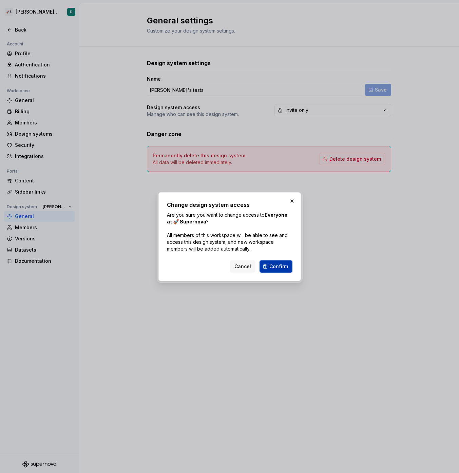
click at [270, 267] on span "Confirm" at bounding box center [278, 266] width 19 height 7
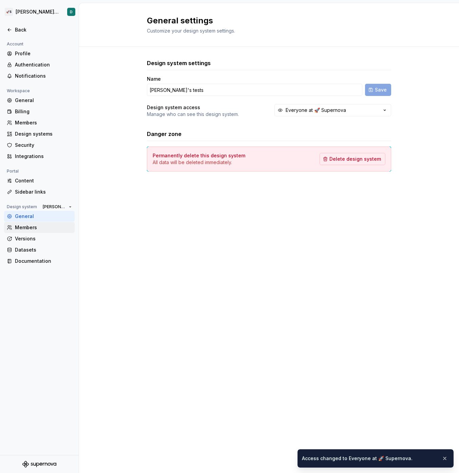
click at [48, 229] on div "Members" at bounding box center [43, 227] width 57 height 7
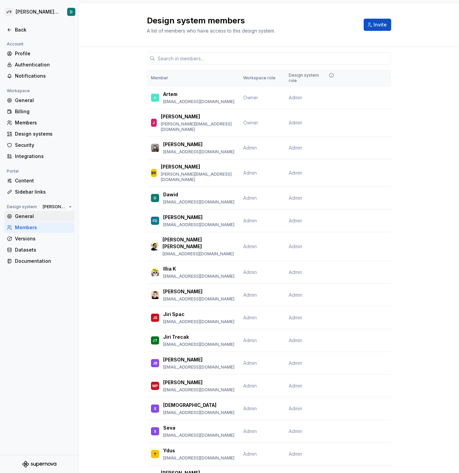
click at [25, 214] on div "General" at bounding box center [43, 216] width 57 height 7
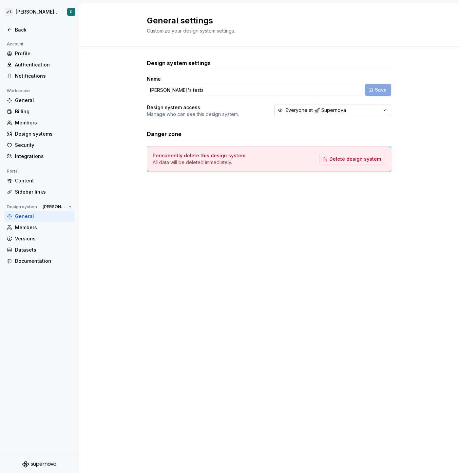
click at [285, 114] on button "Everyone at 🚀 Supernova" at bounding box center [332, 110] width 117 height 12
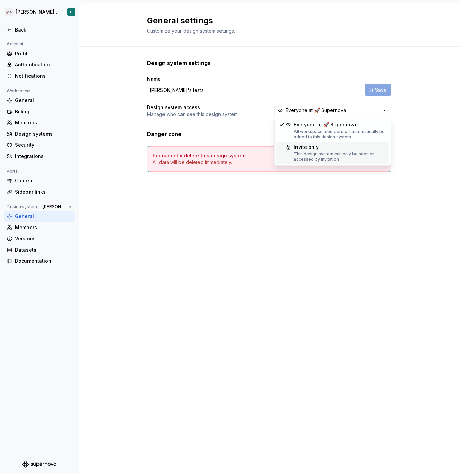
click at [288, 147] on div "Suggestions" at bounding box center [287, 146] width 5 height 5
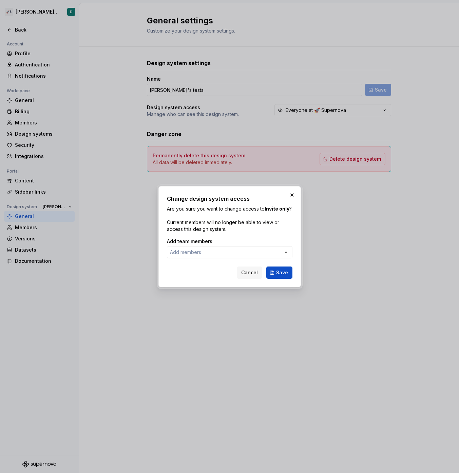
click at [218, 259] on form "Add team members Add members Cancel Save" at bounding box center [229, 258] width 125 height 41
click at [218, 250] on button "Add members" at bounding box center [229, 252] width 125 height 12
click at [198, 257] on div "Change design system access Are you sure you want to change access to Invite on…" at bounding box center [229, 236] width 459 height 473
click at [280, 276] on button "Save" at bounding box center [279, 272] width 26 height 12
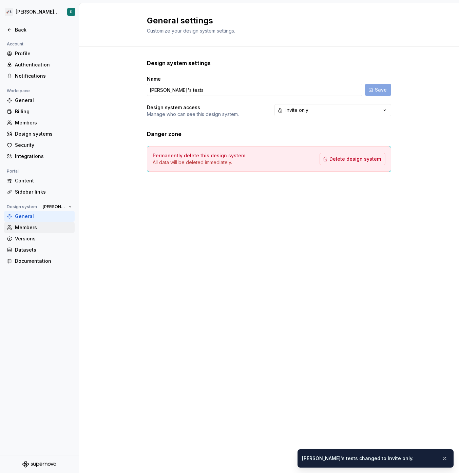
click at [29, 231] on div "Members" at bounding box center [39, 227] width 71 height 11
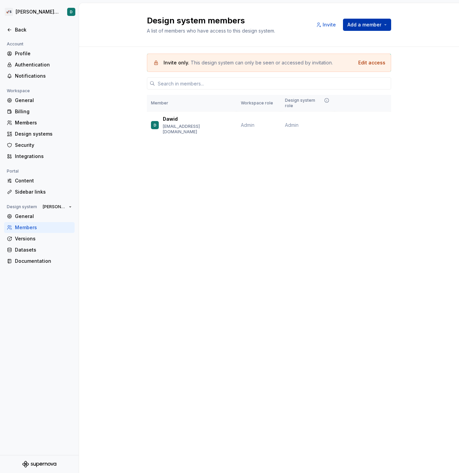
click at [352, 29] on button "Add a member" at bounding box center [367, 25] width 48 height 12
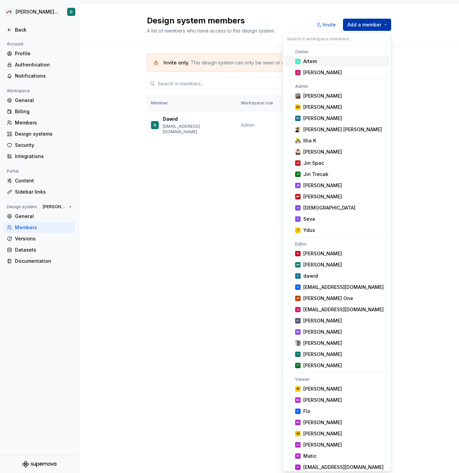
click at [352, 29] on button "Add a member" at bounding box center [367, 25] width 48 height 12
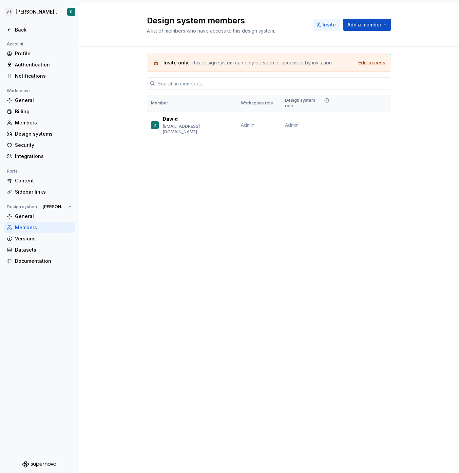
click at [333, 23] on span "Invite" at bounding box center [328, 24] width 13 height 7
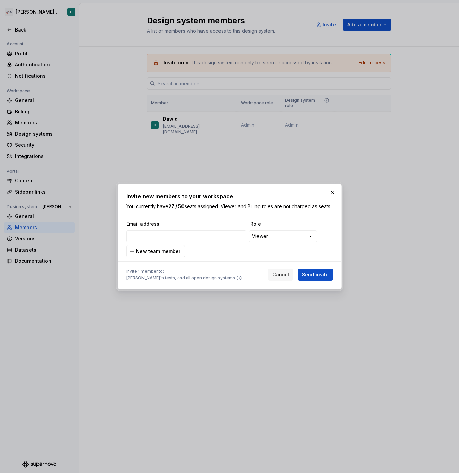
click at [134, 281] on span "Dawid's tests, and all open design systems" at bounding box center [180, 277] width 109 height 5
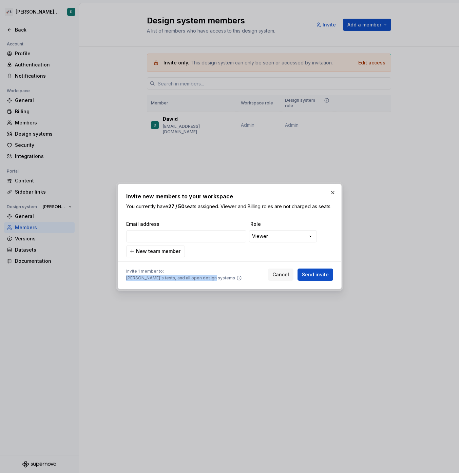
click at [144, 281] on span "Dawid's tests, and all open design systems" at bounding box center [180, 277] width 109 height 5
click at [181, 242] on input "email" at bounding box center [186, 236] width 120 height 12
type input "dawid+3@supernova.dev"
click at [256, 234] on div "**********" at bounding box center [229, 236] width 459 height 473
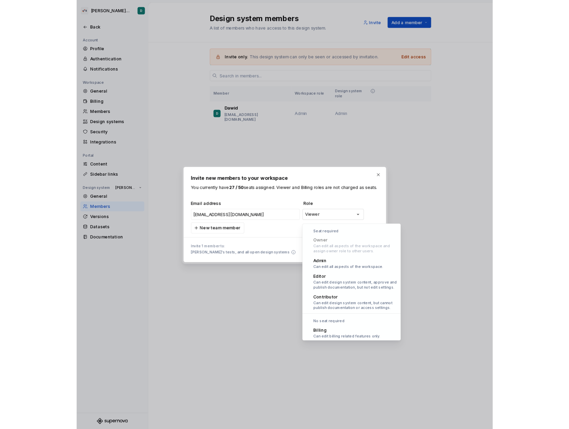
scroll to position [19, 0]
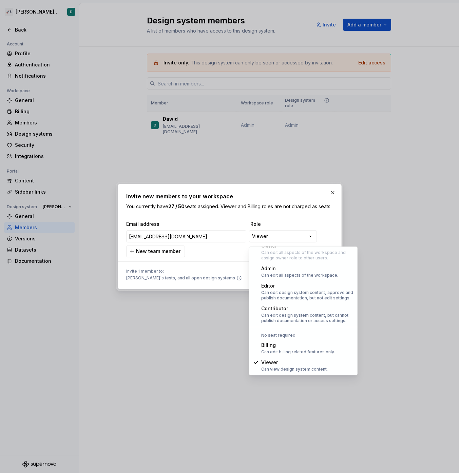
click at [209, 222] on div "**********" at bounding box center [229, 236] width 459 height 473
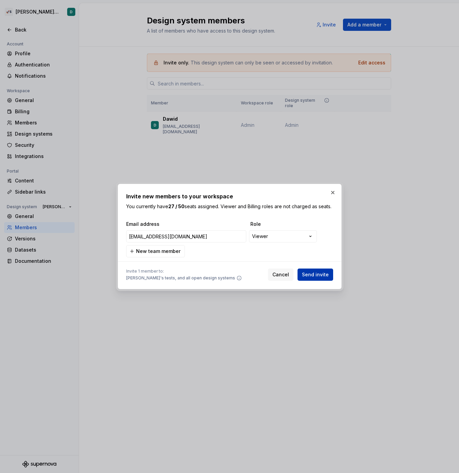
click at [308, 278] on span "Send invite" at bounding box center [315, 274] width 27 height 7
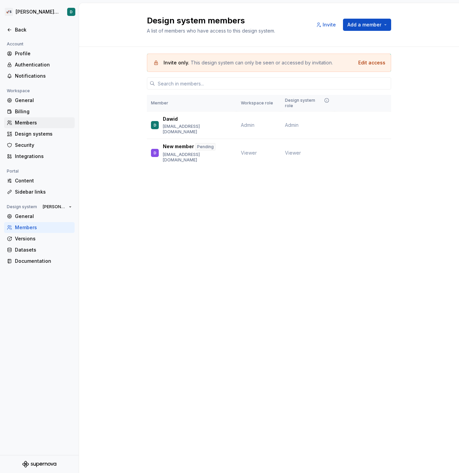
click at [32, 126] on div "Members" at bounding box center [43, 122] width 57 height 7
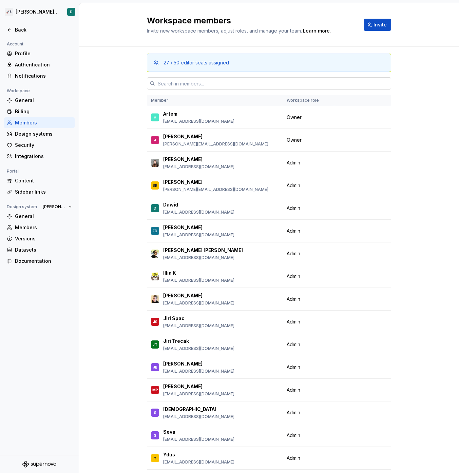
click at [222, 88] on input "text" at bounding box center [273, 83] width 236 height 12
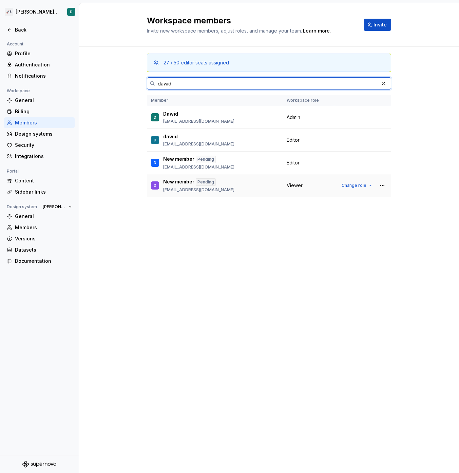
type input "dawid"
click at [249, 189] on div "D New member Pending dawid+3@supernova.dev" at bounding box center [214, 185] width 127 height 14
click at [186, 215] on div "27 / 50 editor seats assigned dawid Member Workspace role D Dawid dawid@superno…" at bounding box center [269, 135] width 244 height 176
click at [32, 229] on div "Members" at bounding box center [43, 227] width 57 height 7
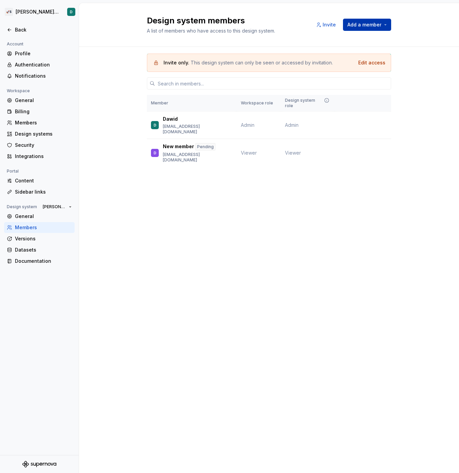
click at [354, 31] on button "Add a member" at bounding box center [367, 25] width 48 height 12
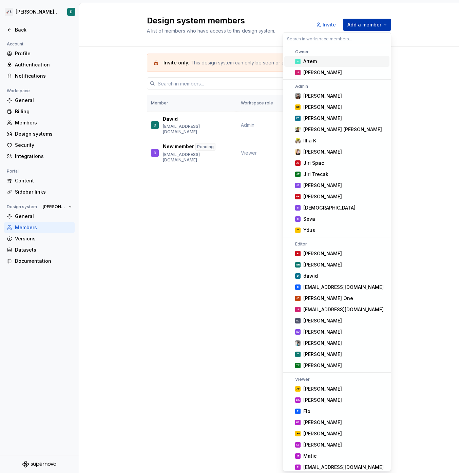
click at [352, 29] on button "Add a member" at bounding box center [367, 25] width 48 height 12
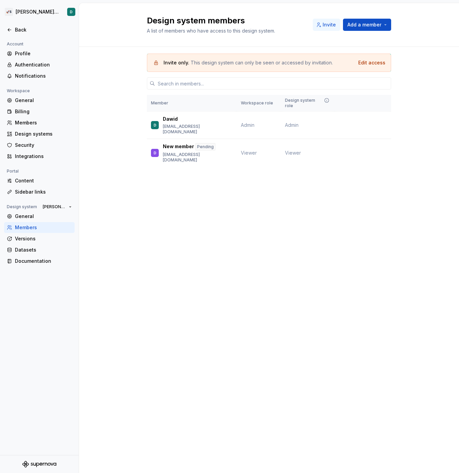
click at [327, 23] on span "Invite" at bounding box center [328, 24] width 13 height 7
click at [363, 25] on span "Add a member" at bounding box center [364, 24] width 34 height 7
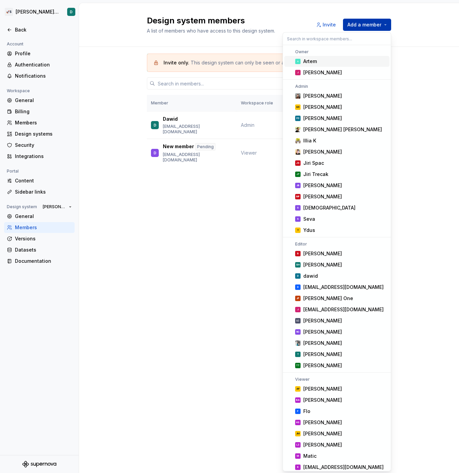
click at [363, 25] on span "Add a member" at bounding box center [364, 24] width 34 height 7
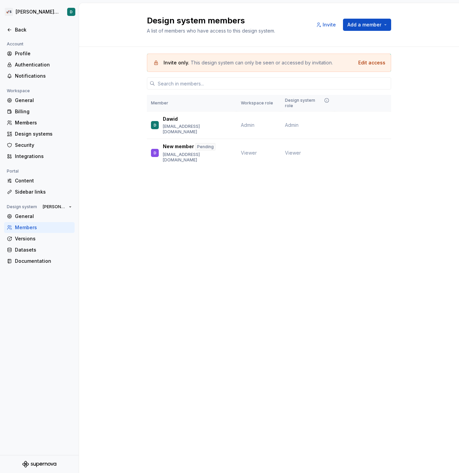
click at [371, 42] on div "Design system members A list of members who have access to this design system. …" at bounding box center [269, 25] width 380 height 44
click at [43, 124] on div "Members" at bounding box center [43, 122] width 57 height 7
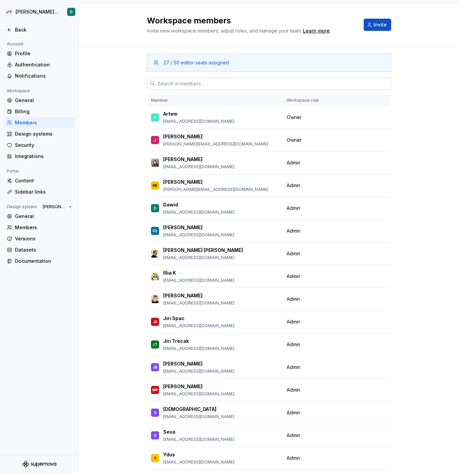
click at [228, 80] on input "text" at bounding box center [273, 83] width 236 height 12
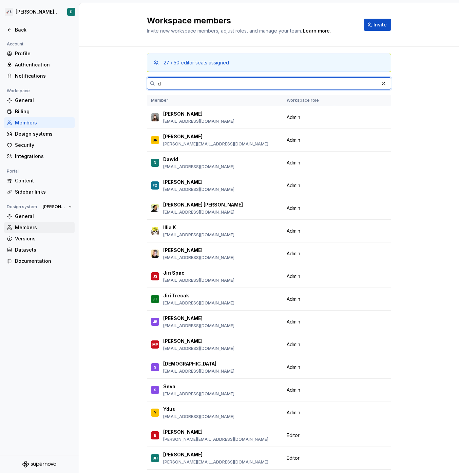
type input "d"
click at [41, 229] on div "Members" at bounding box center [43, 227] width 57 height 7
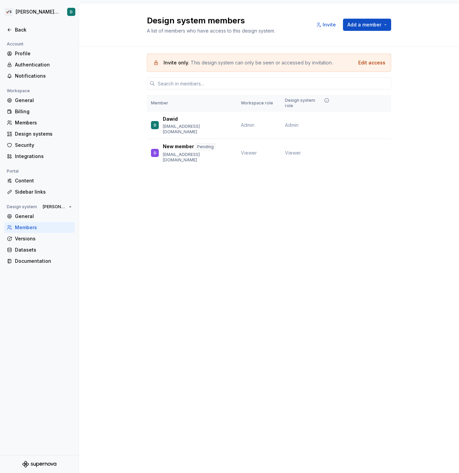
click at [356, 33] on div "Design system members A list of members who have access to this design system. …" at bounding box center [269, 24] width 244 height 19
click at [356, 24] on span "Add a member" at bounding box center [364, 24] width 34 height 7
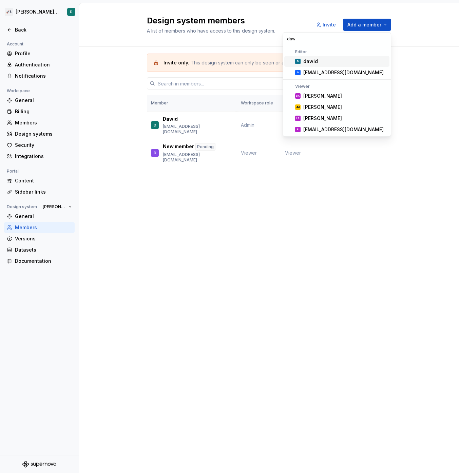
type input "daw"
click at [321, 62] on div "dawid" at bounding box center [344, 61] width 83 height 7
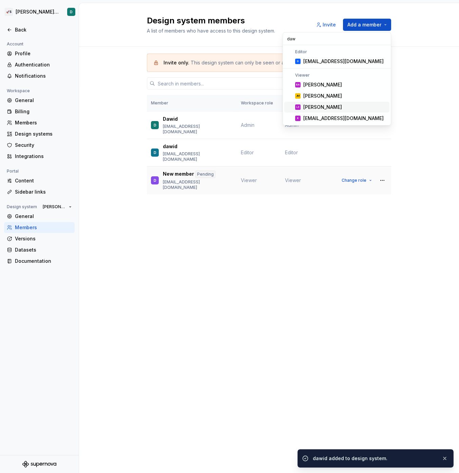
click at [244, 171] on td "Viewer" at bounding box center [259, 180] width 44 height 28
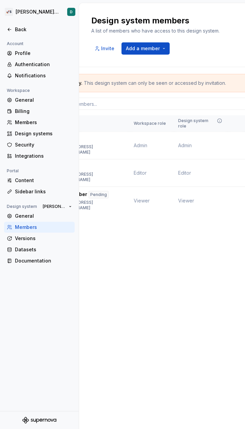
click at [128, 211] on div "Invite only. This design system can only be seen or accessed by invitation. Edi…" at bounding box center [162, 153] width 244 height 173
